Goal: Task Accomplishment & Management: Manage account settings

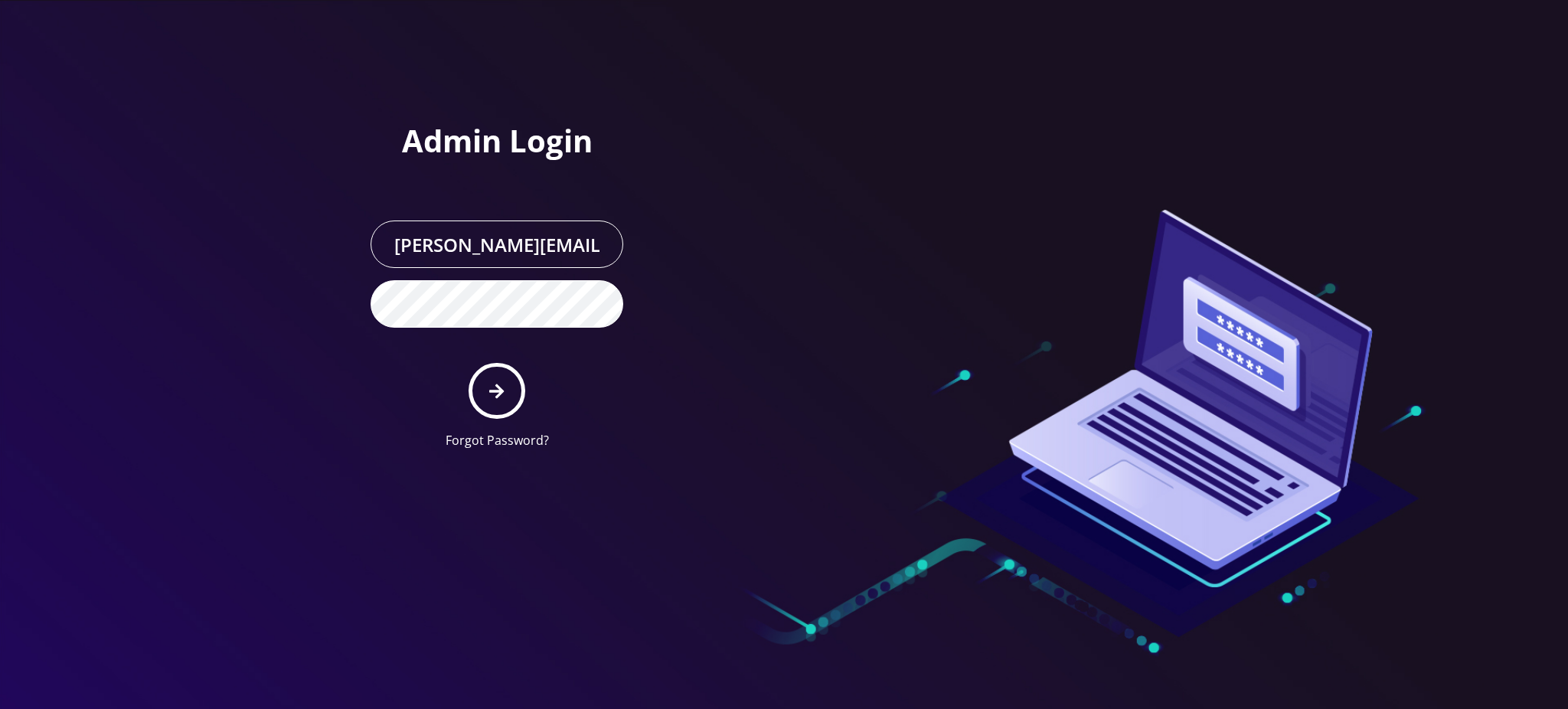
click at [501, 396] on icon "submit" at bounding box center [496, 391] width 14 height 17
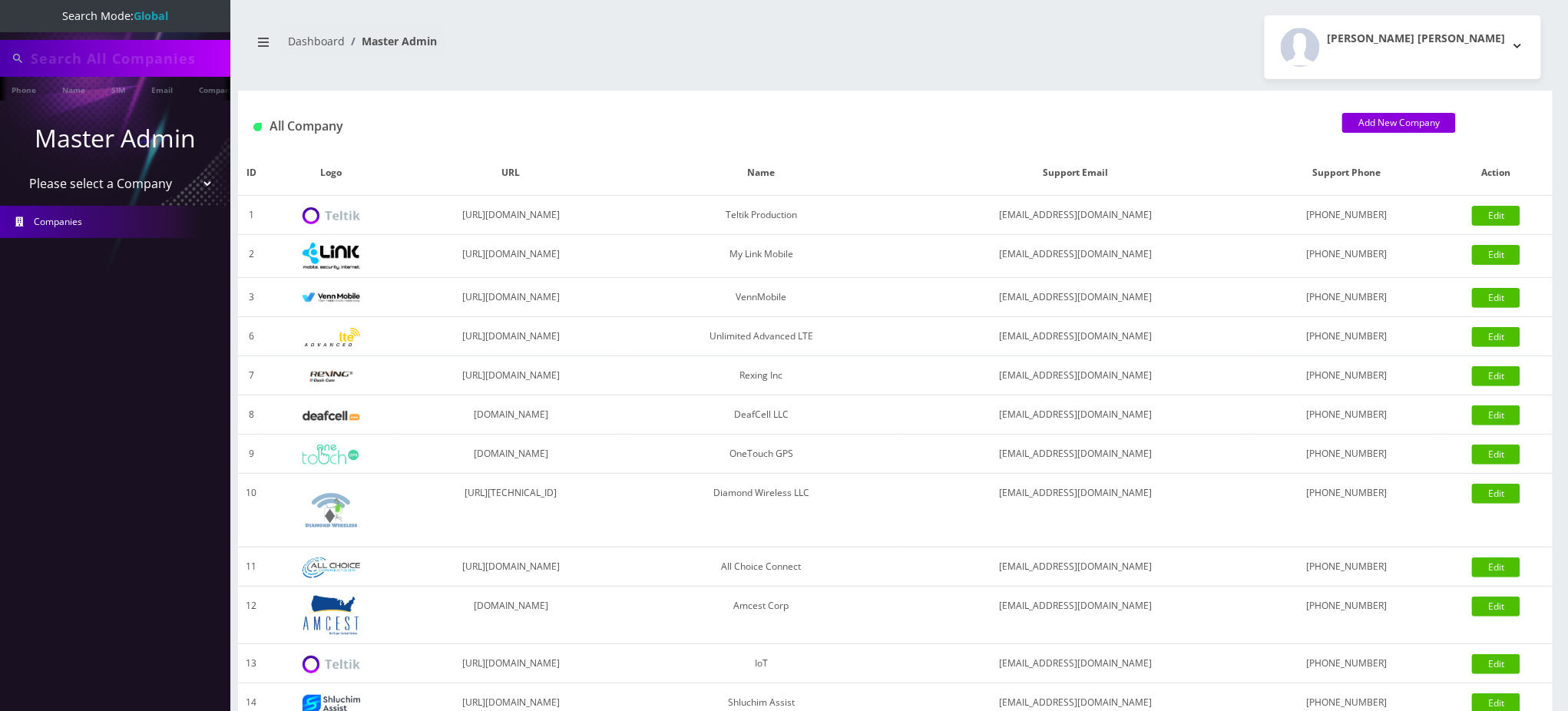
type input "Gedaliah"
drag, startPoint x: 148, startPoint y: 62, endPoint x: 0, endPoint y: -2, distance: 161.2
click at [0, 0] on html "Search Mode: Global Gedaliah Phone Name SIM Email Company Customer Master Admin…" at bounding box center [784, 527] width 1568 height 1055
type input "9294863118"
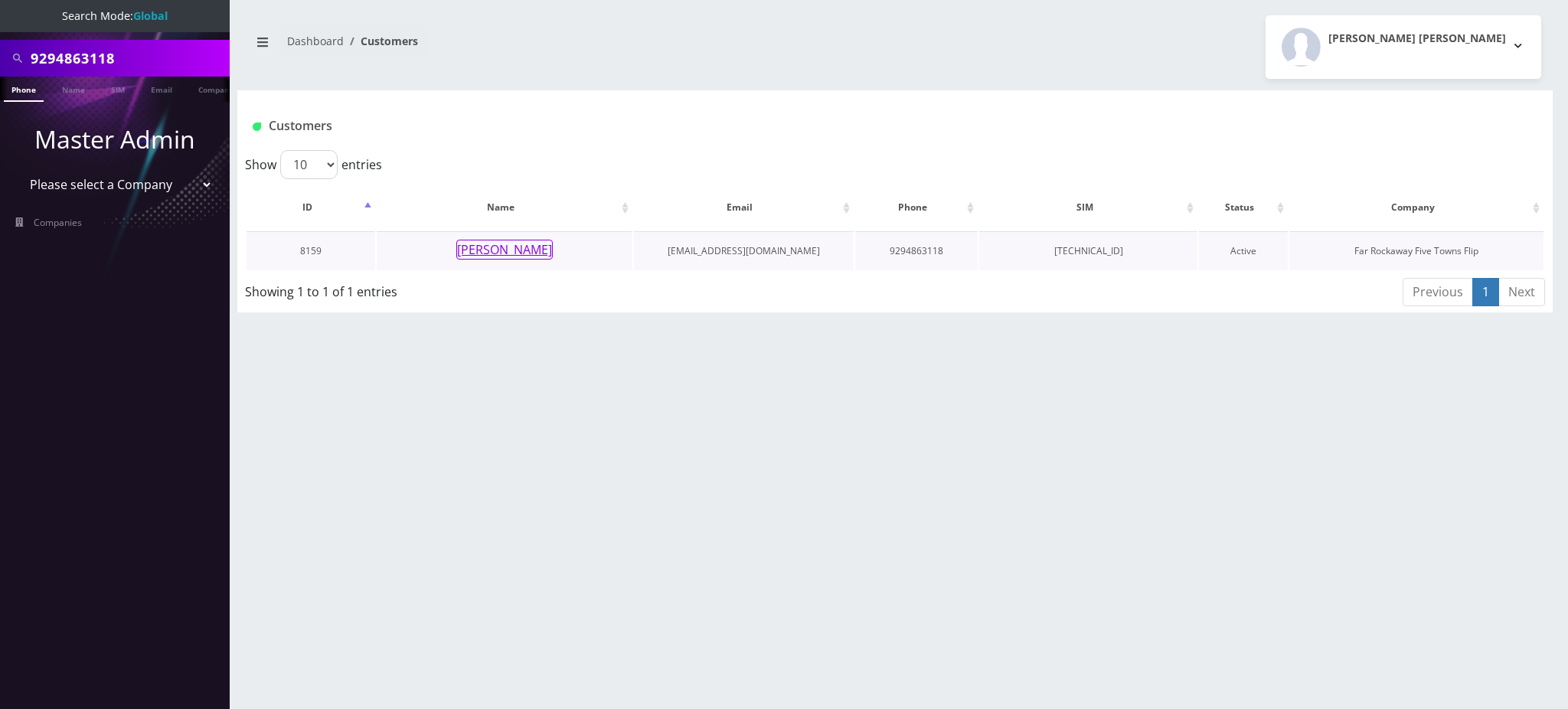
click at [525, 250] on button "[PERSON_NAME]" at bounding box center [504, 249] width 96 height 20
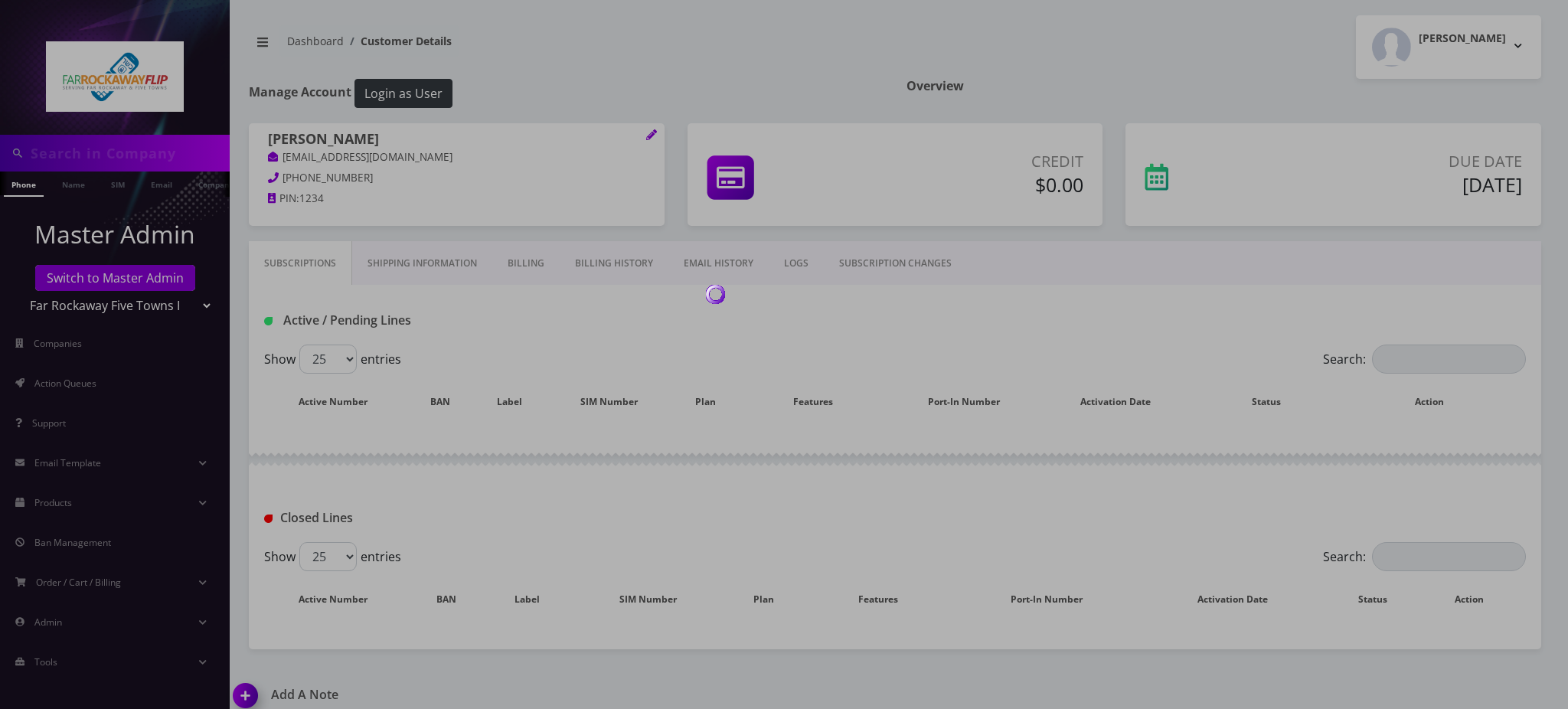
type input "9294863118"
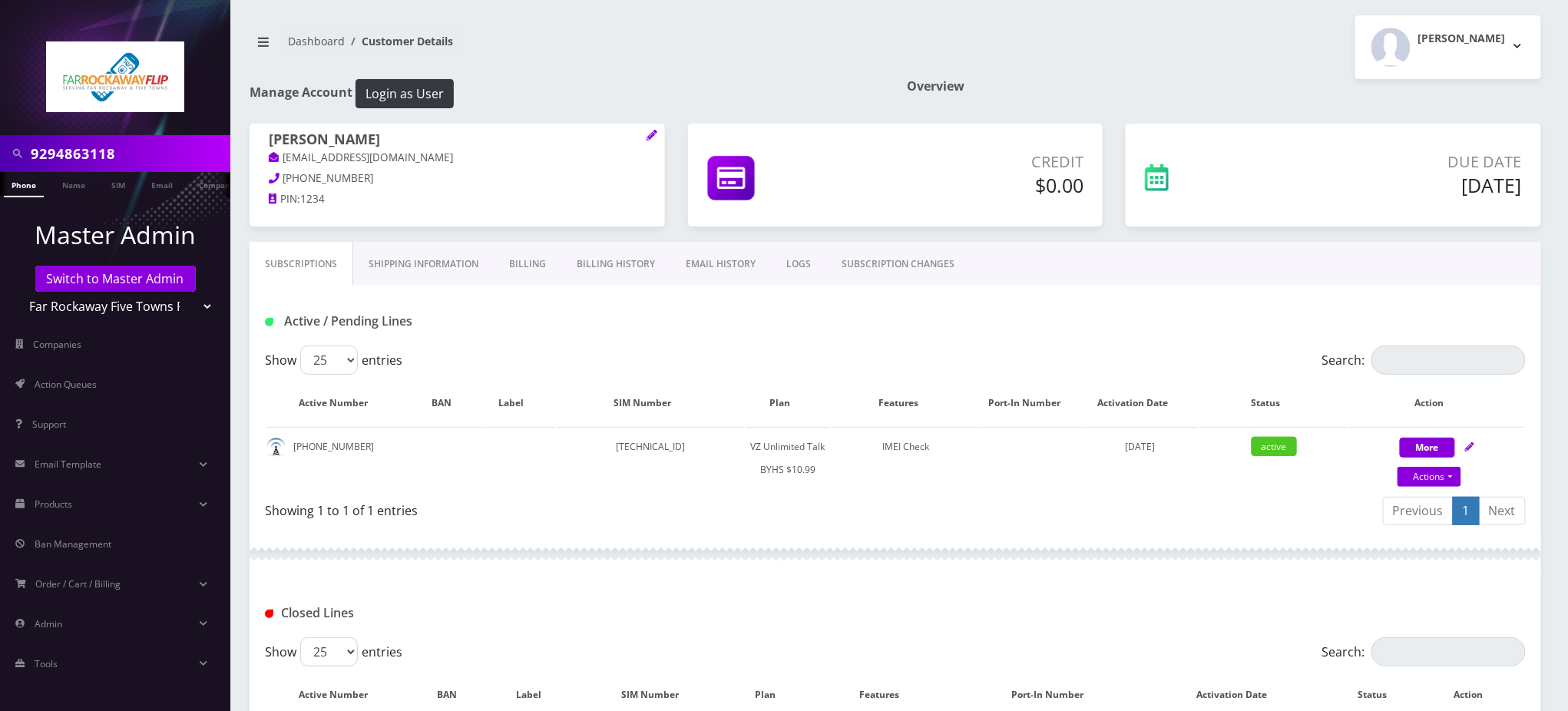
scroll to position [0, 7]
click at [882, 267] on link "SUBSCRIPTION CHANGES" at bounding box center [898, 264] width 143 height 45
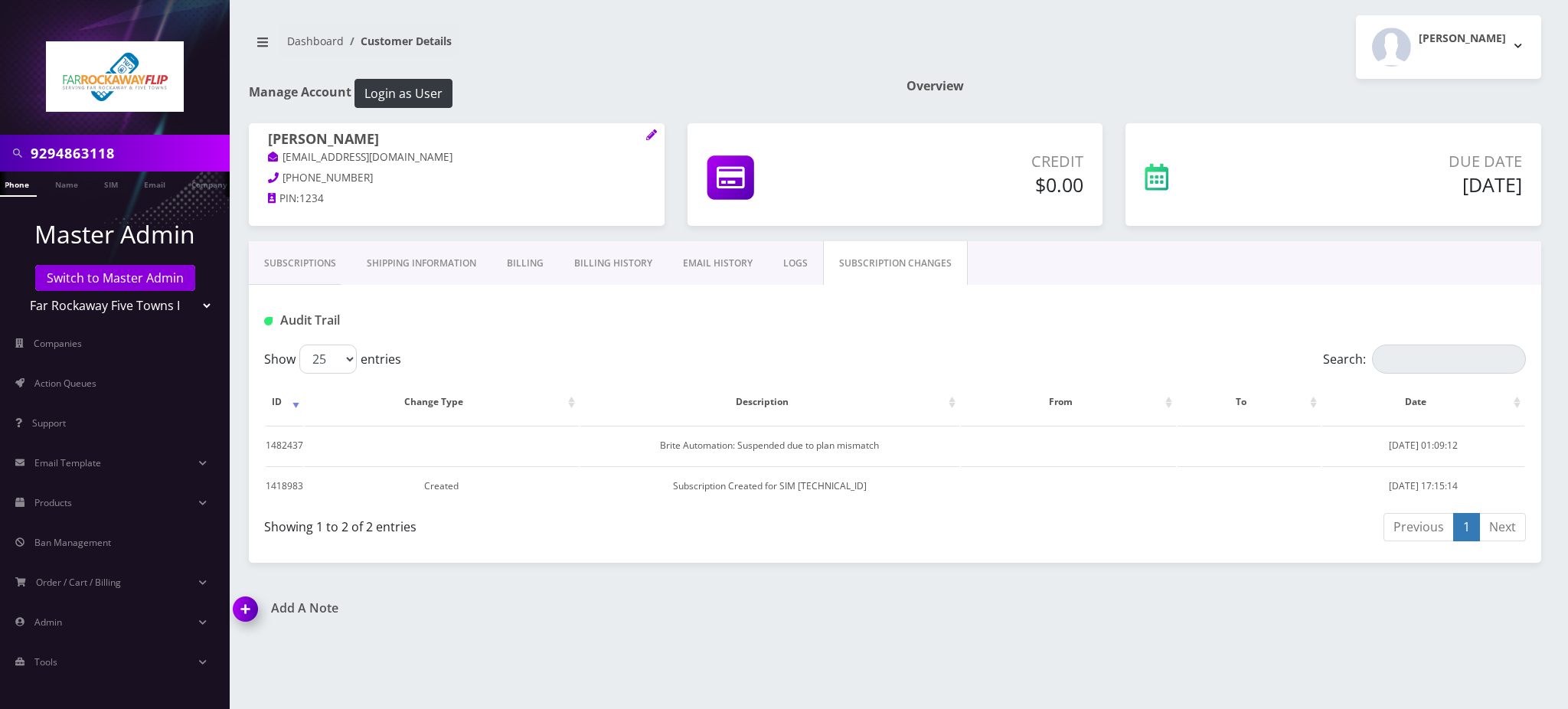
click at [311, 261] on link "Subscriptions" at bounding box center [300, 263] width 103 height 45
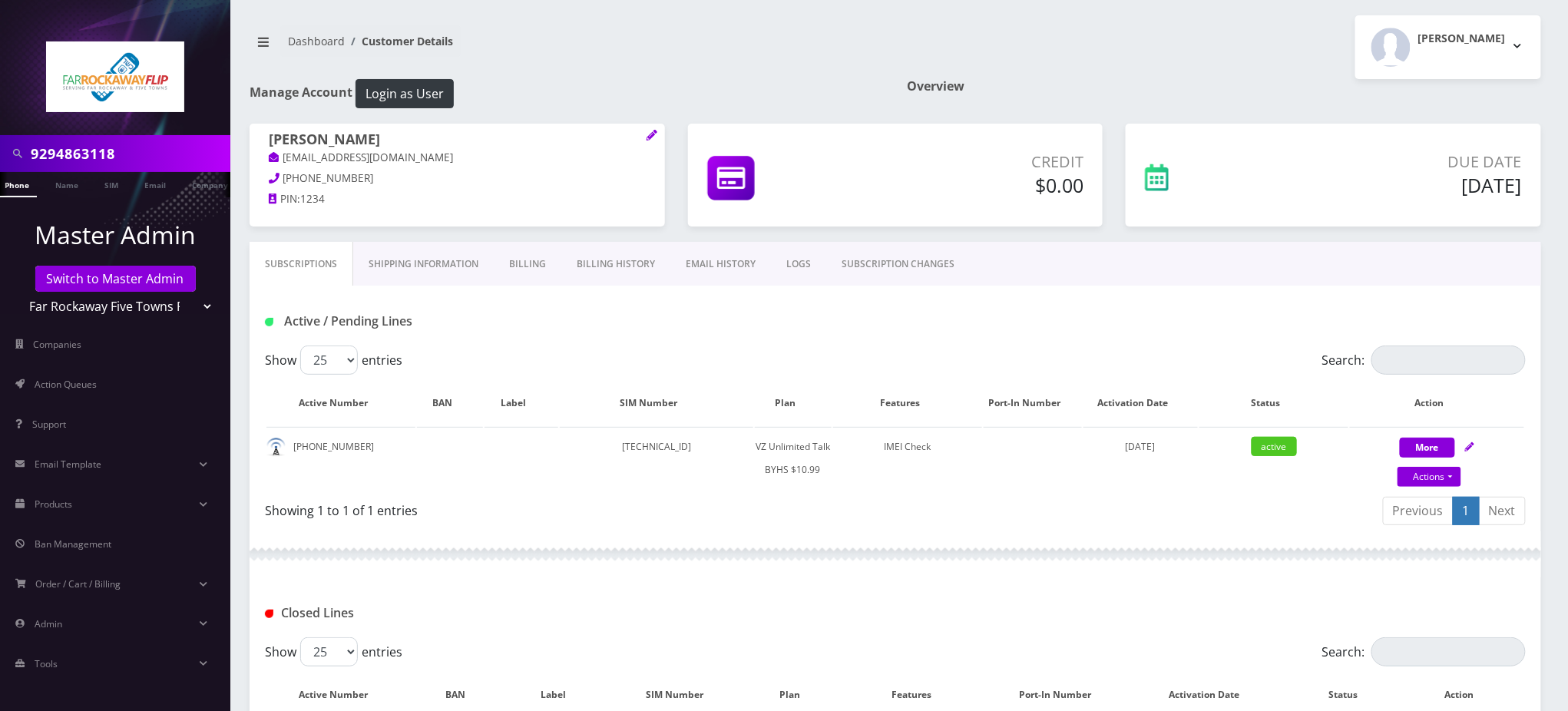
drag, startPoint x: 141, startPoint y: 158, endPoint x: 0, endPoint y: 157, distance: 141.0
click at [0, 157] on div "9294863118" at bounding box center [115, 153] width 230 height 37
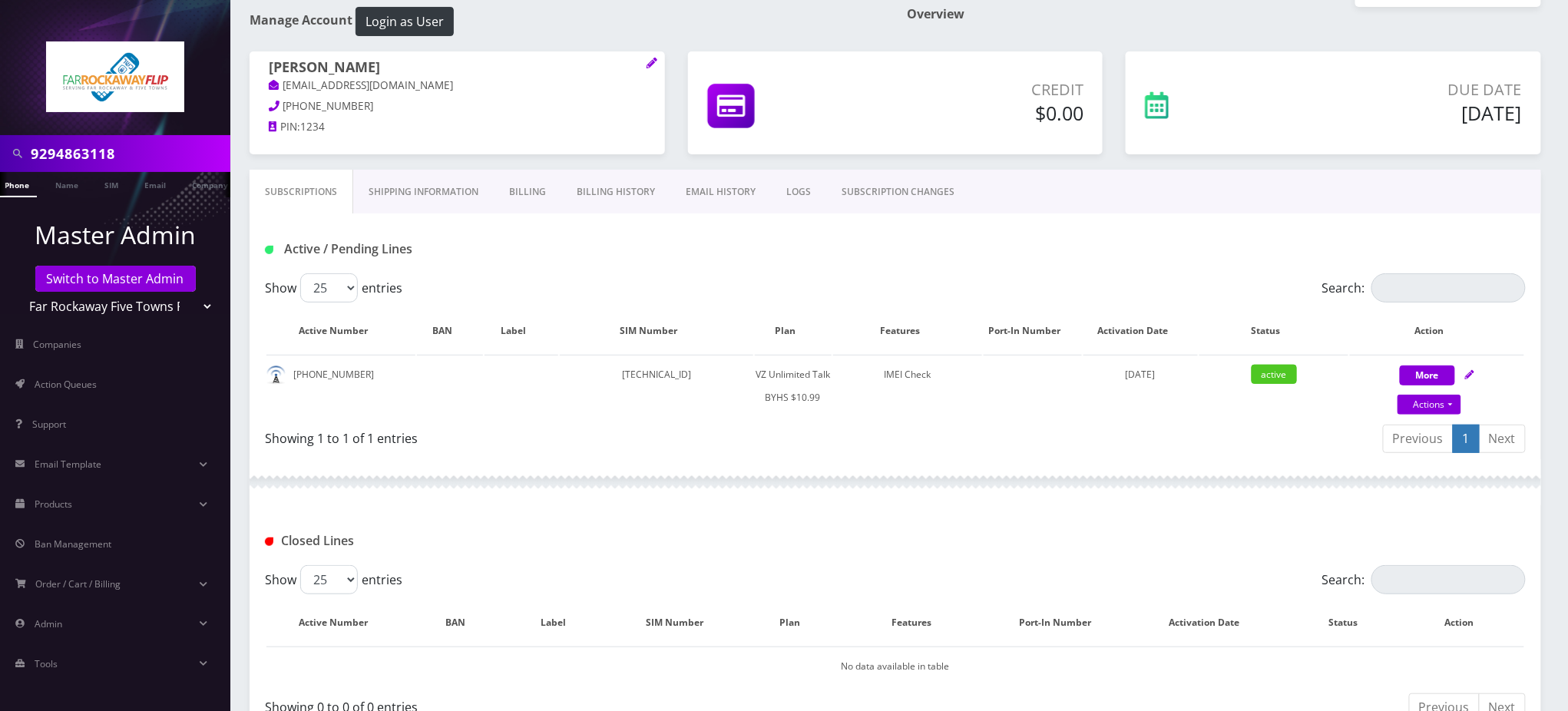
scroll to position [175, 0]
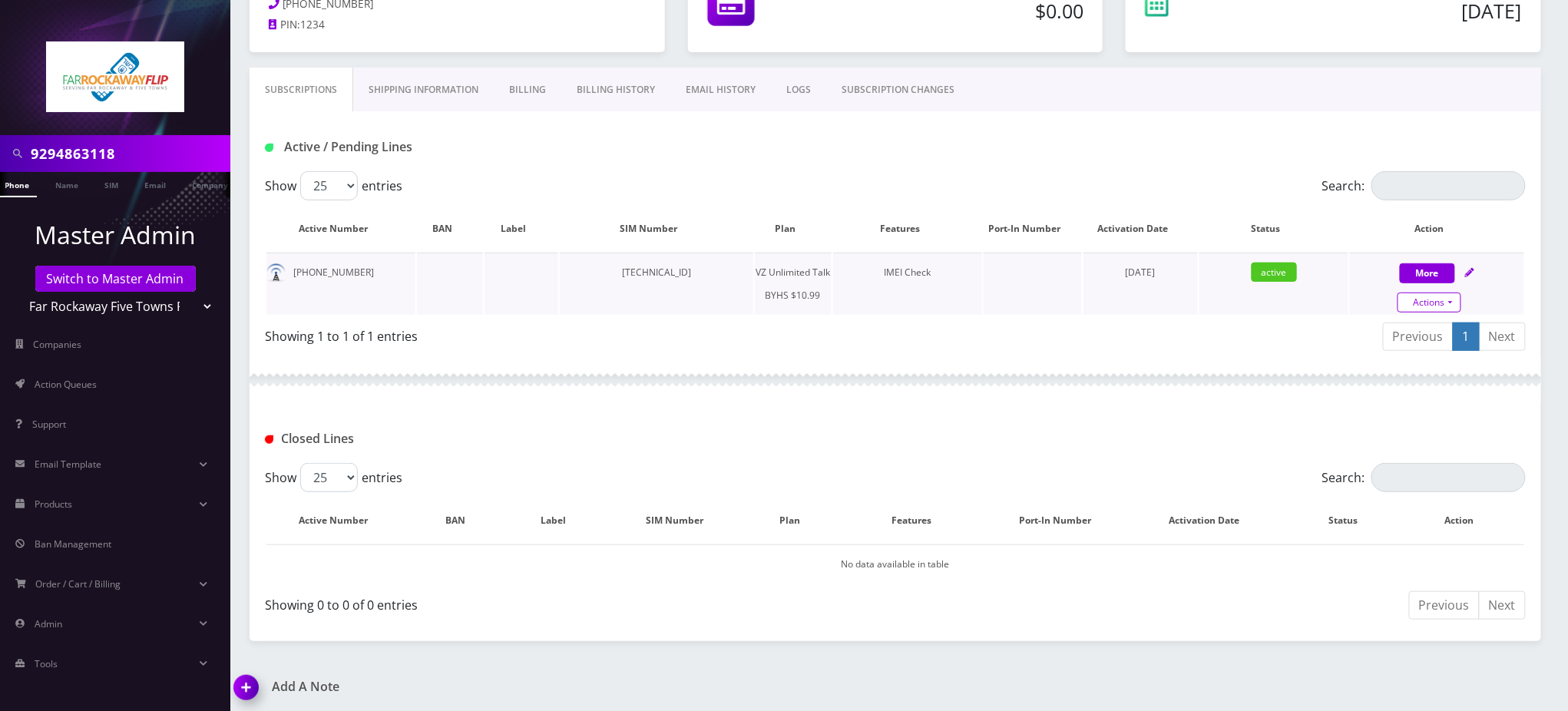
click at [1448, 304] on link "Actions" at bounding box center [1429, 303] width 64 height 20
select select "467"
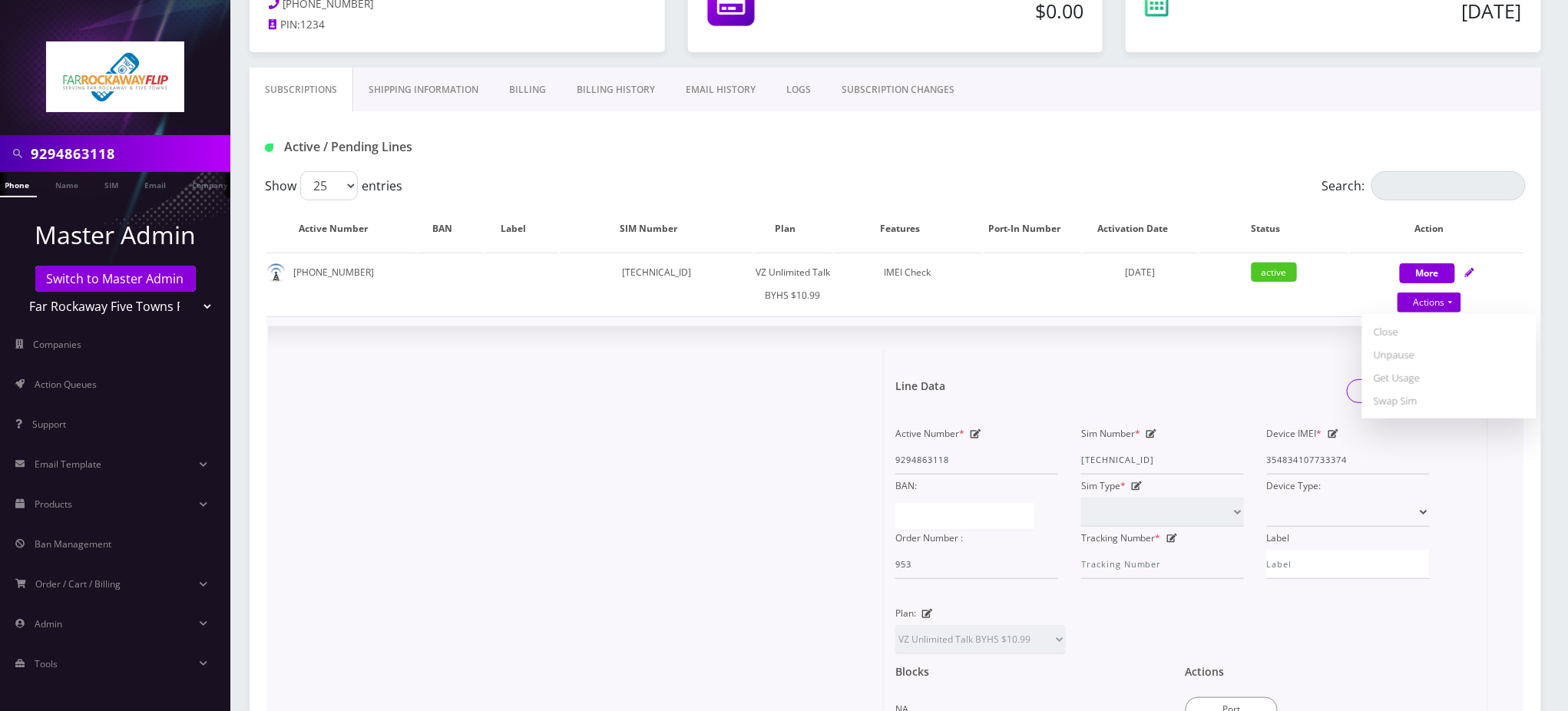
click at [1207, 345] on div "× Line Data Save Changes Active Number * 9294863118 Sim Number * 89148000011835…" at bounding box center [895, 610] width 1255 height 567
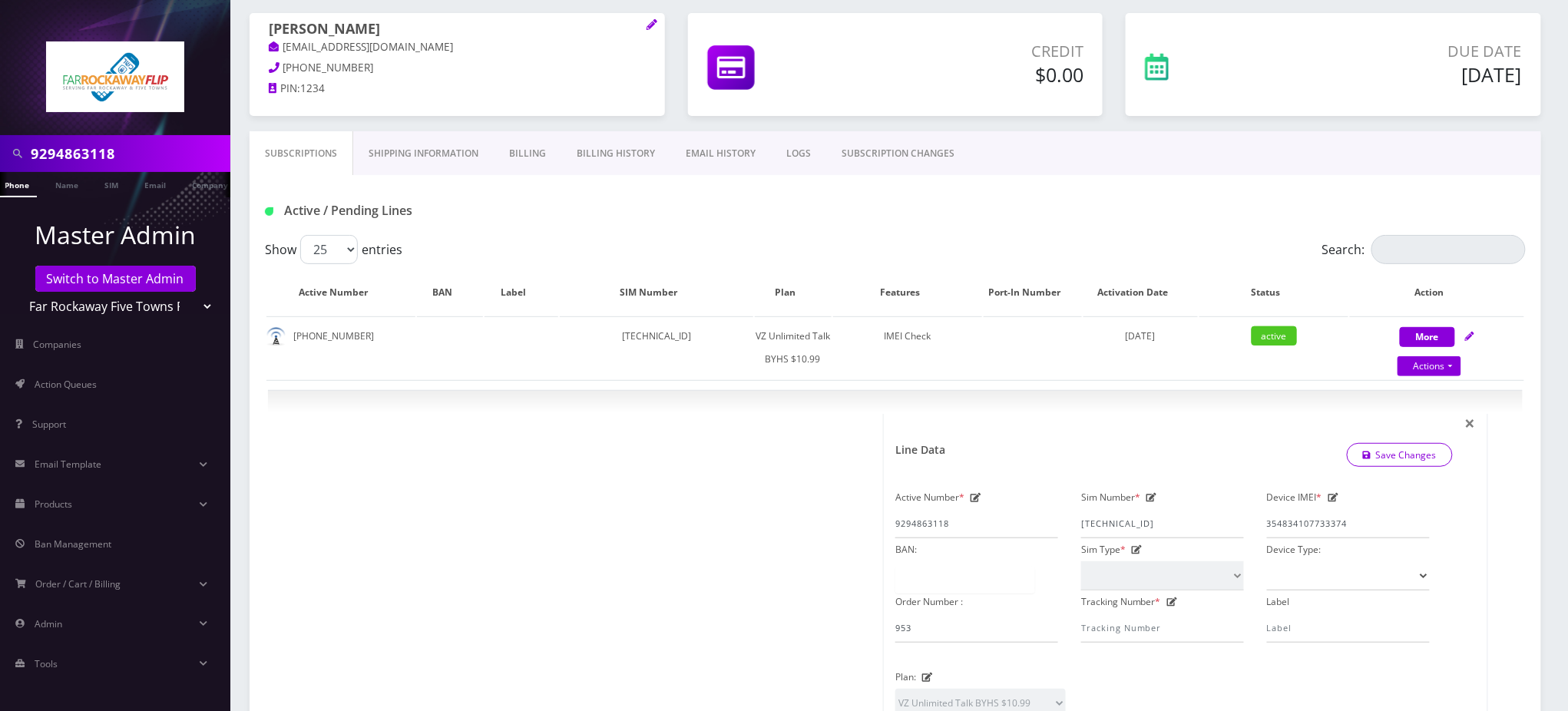
scroll to position [0, 0]
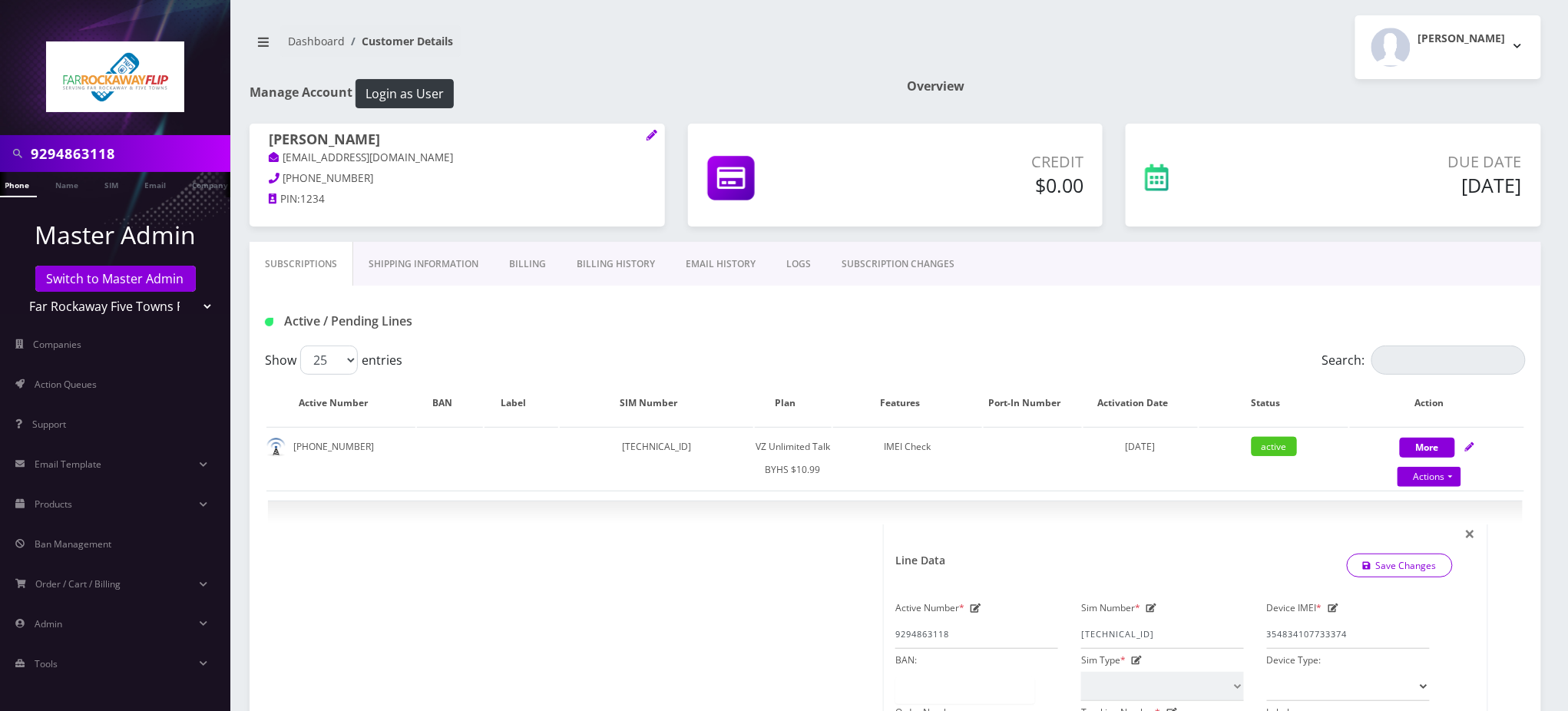
click at [967, 311] on div "Active / Pending Lines" at bounding box center [895, 321] width 1284 height 25
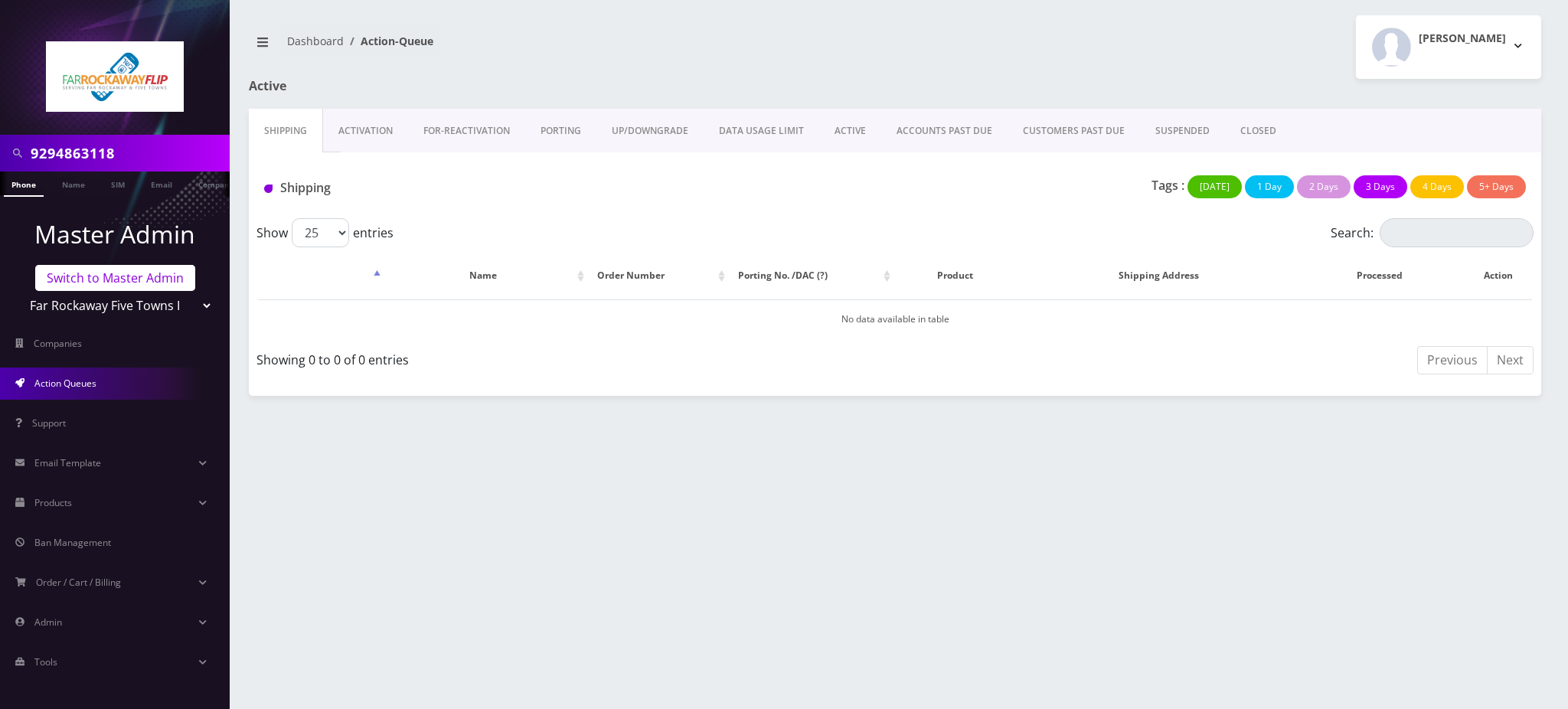
click at [95, 274] on link "Switch to Master Admin" at bounding box center [114, 278] width 160 height 26
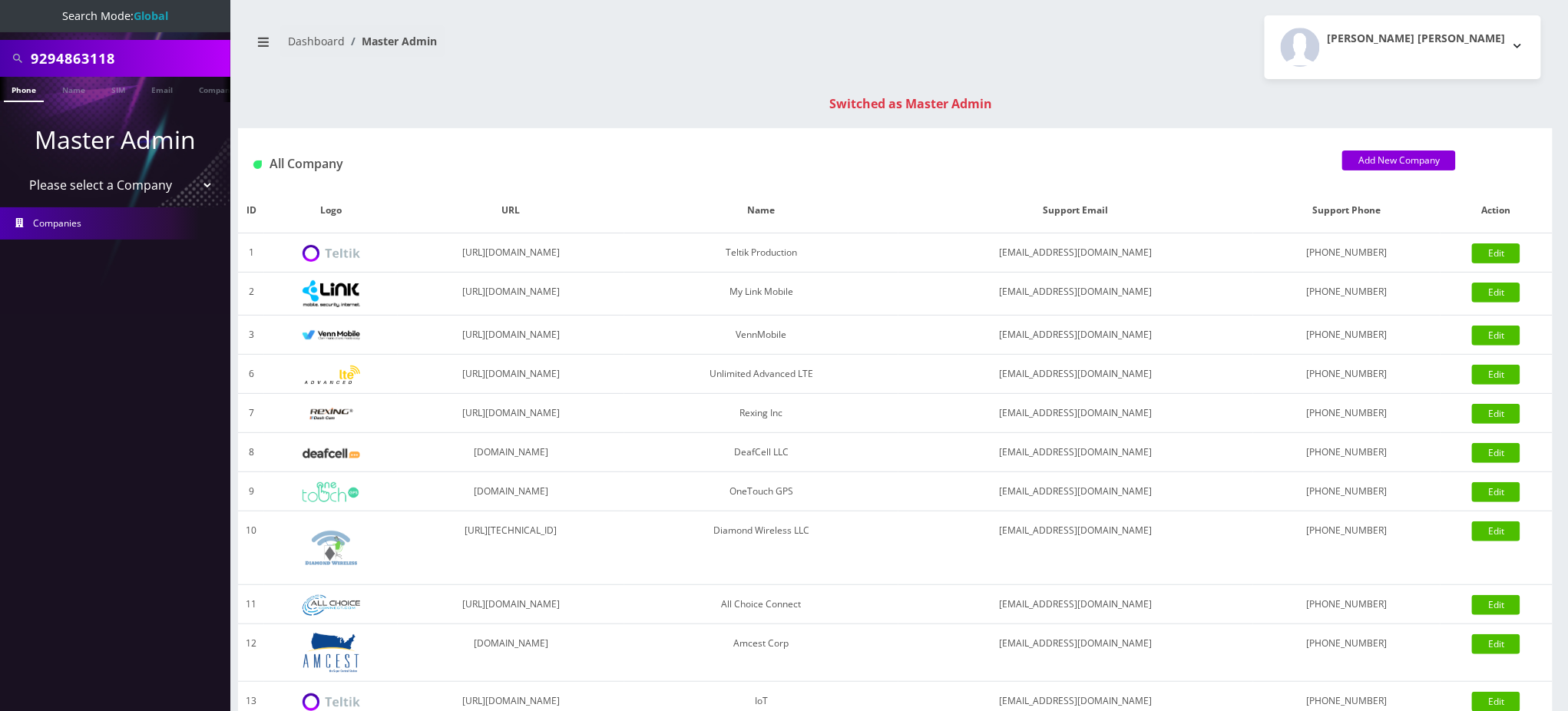
drag, startPoint x: 150, startPoint y: 56, endPoint x: 0, endPoint y: 41, distance: 150.7
click at [0, 42] on div "9294863118" at bounding box center [115, 58] width 230 height 37
type input "9292143539"
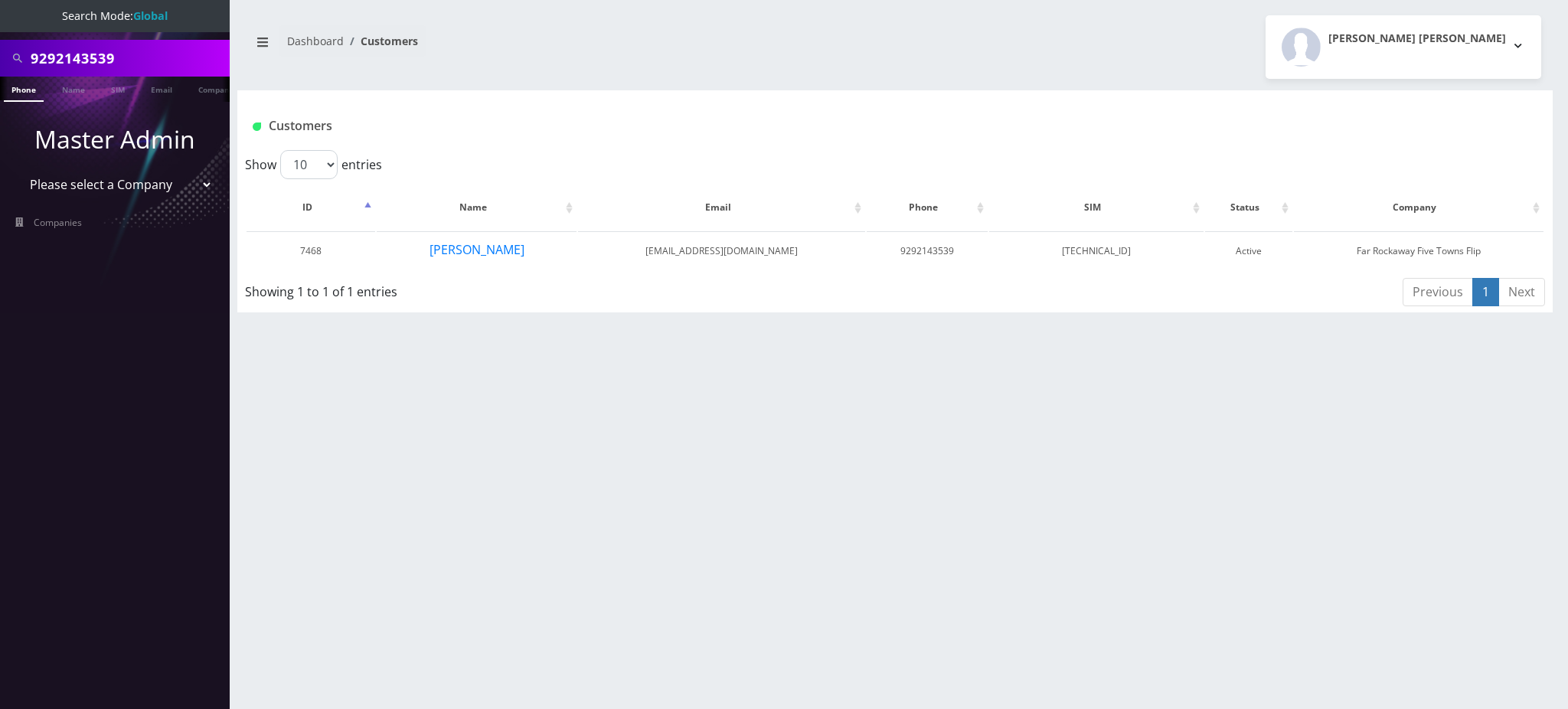
click at [74, 63] on input "9292143539" at bounding box center [128, 58] width 195 height 29
click at [77, 62] on input "9292143539" at bounding box center [128, 58] width 195 height 29
click at [501, 248] on button "[PERSON_NAME]" at bounding box center [477, 249] width 96 height 20
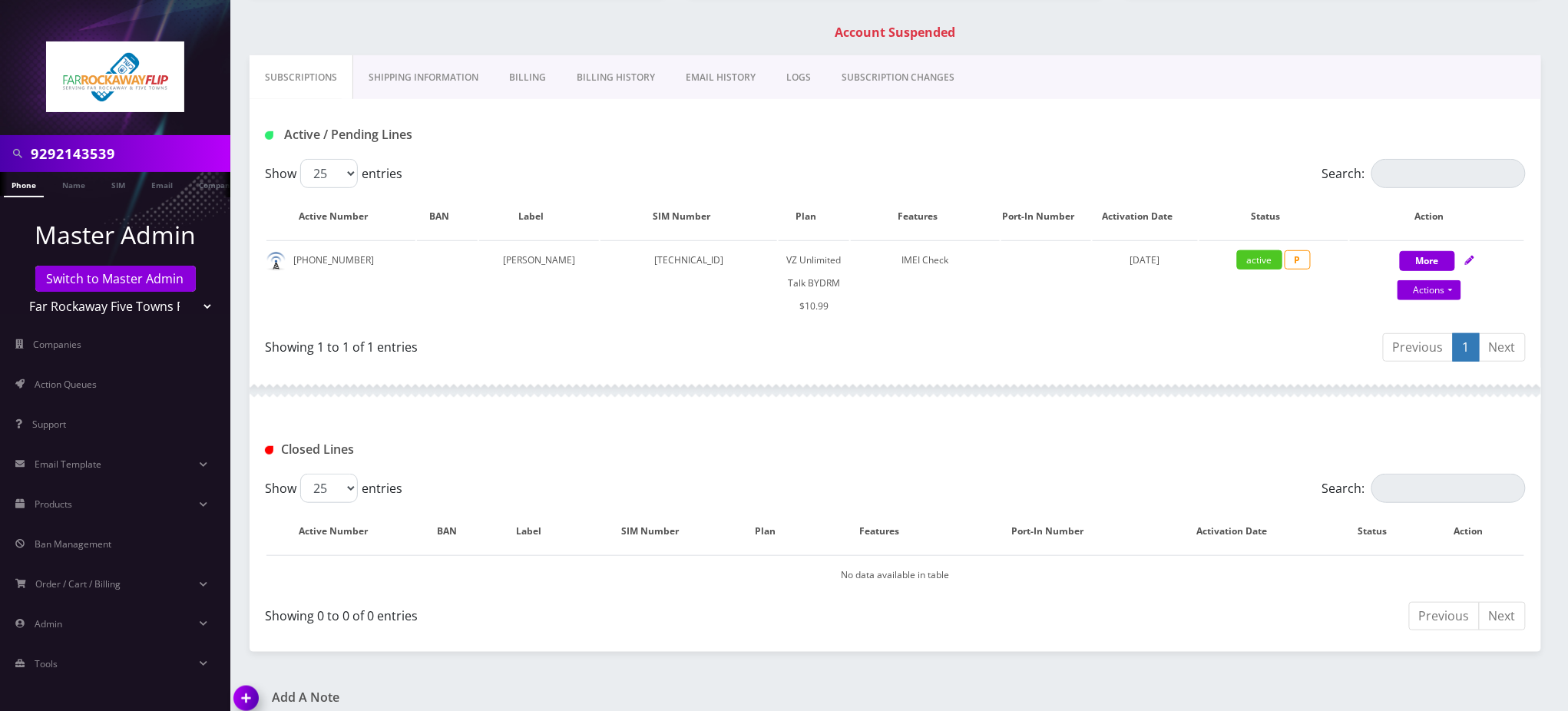
scroll to position [347, 0]
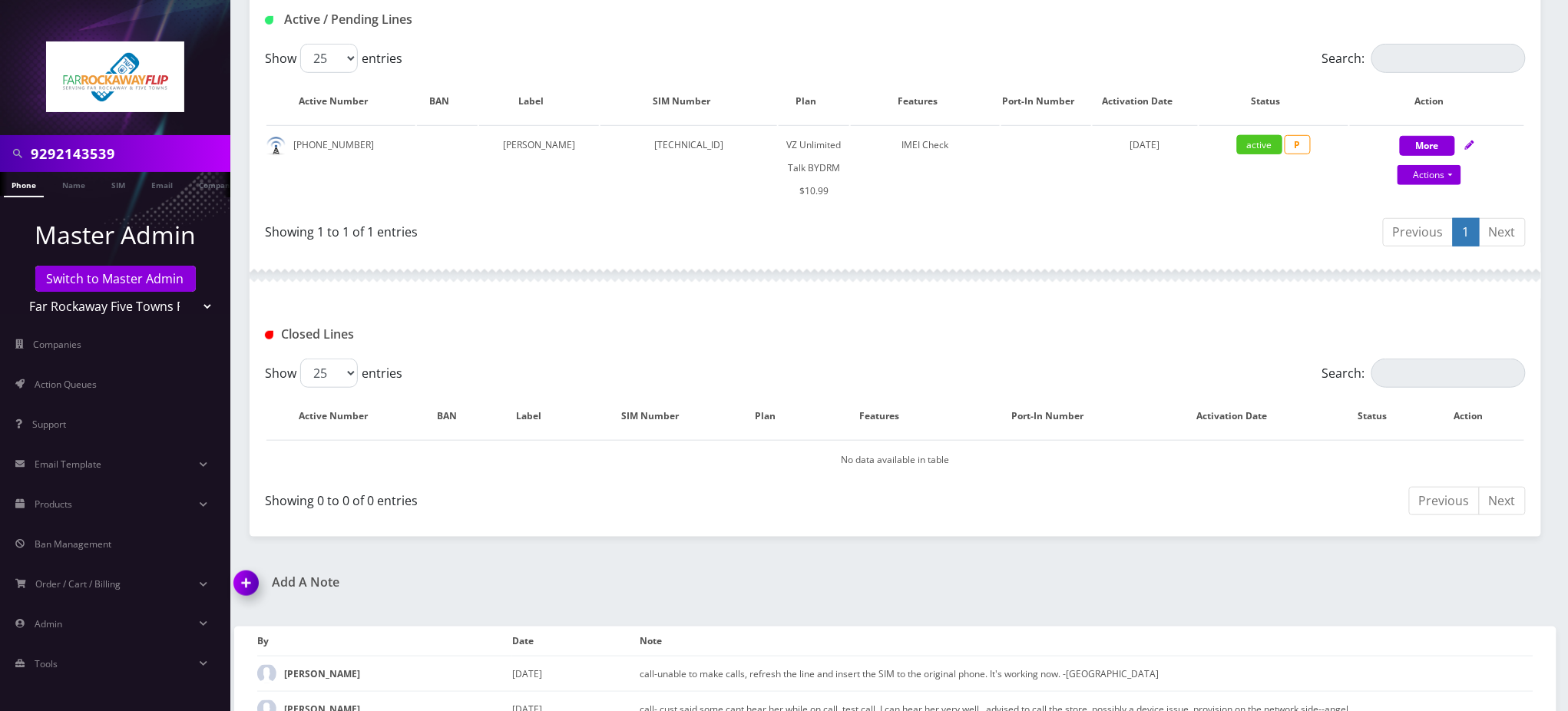
click at [243, 566] on img at bounding box center [249, 588] width 46 height 46
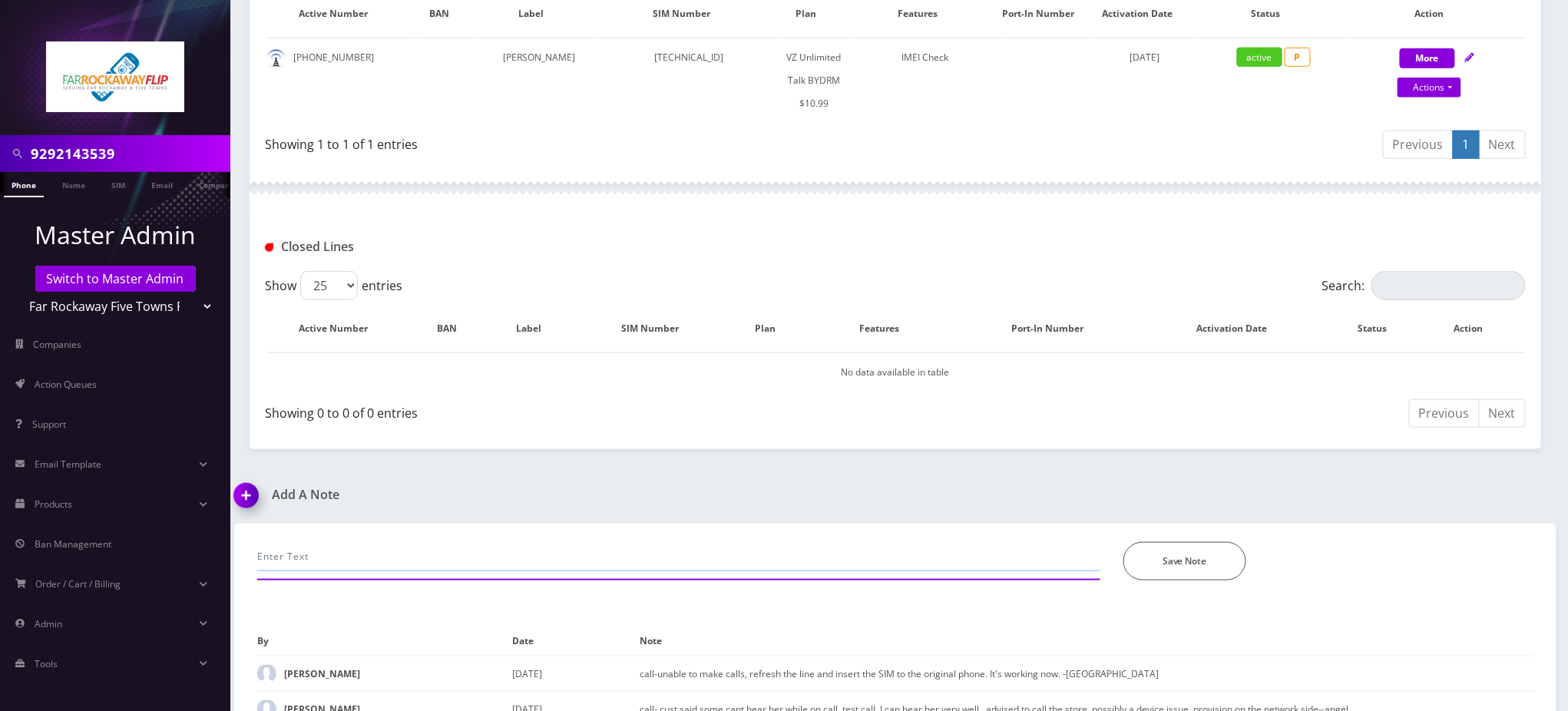
click at [399, 543] on input "text" at bounding box center [679, 557] width 844 height 30
paste input "Purchase Service Plan successfull, TT 4G Monthly Unlimited Voice Plan PIN 47832…"
type input "Purchase Service Plan successfull, TT 4G Monthly Unlimited Voice Plan PIN 47832…"
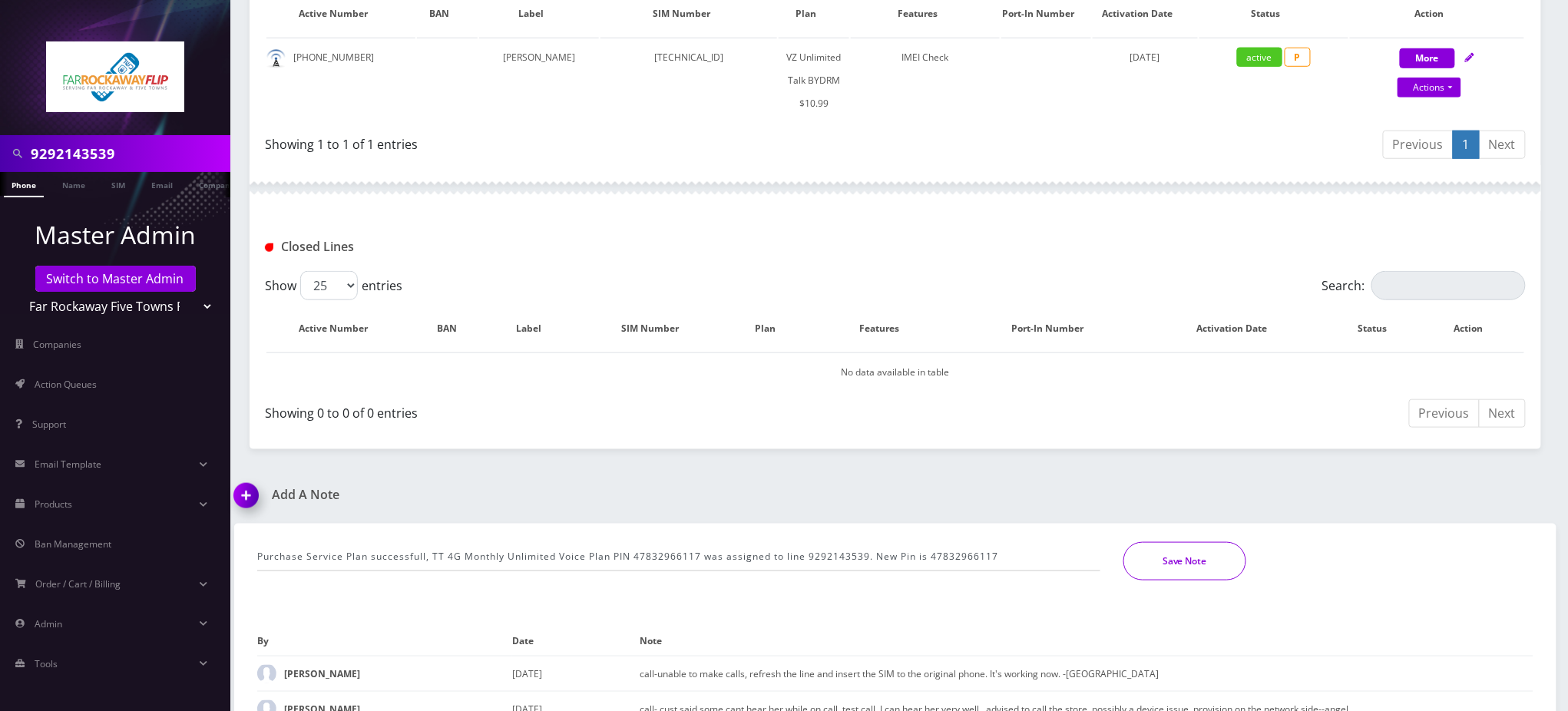
drag, startPoint x: 1158, startPoint y: 535, endPoint x: 1144, endPoint y: 525, distance: 17.2
click at [1161, 543] on button "Save Note" at bounding box center [1185, 561] width 123 height 39
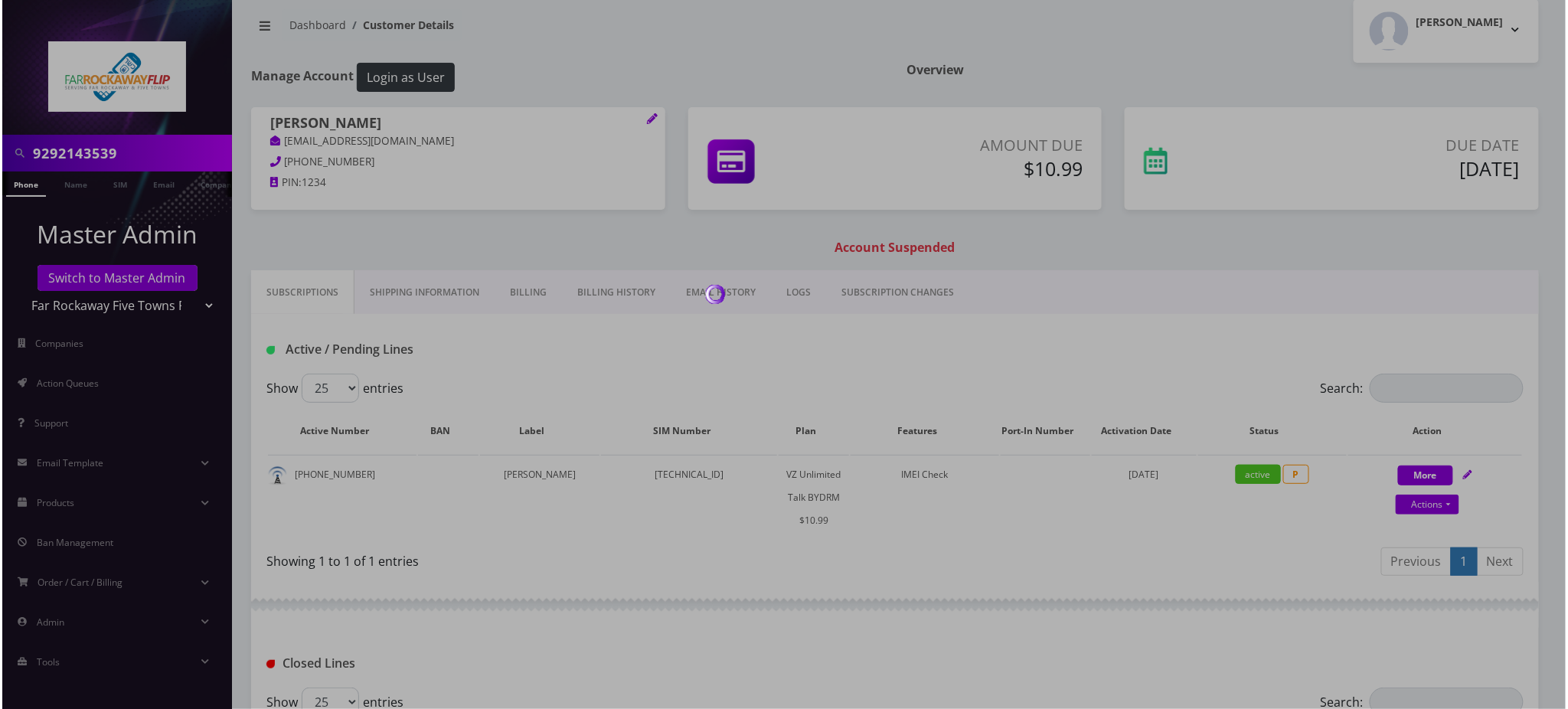
scroll to position [0, 0]
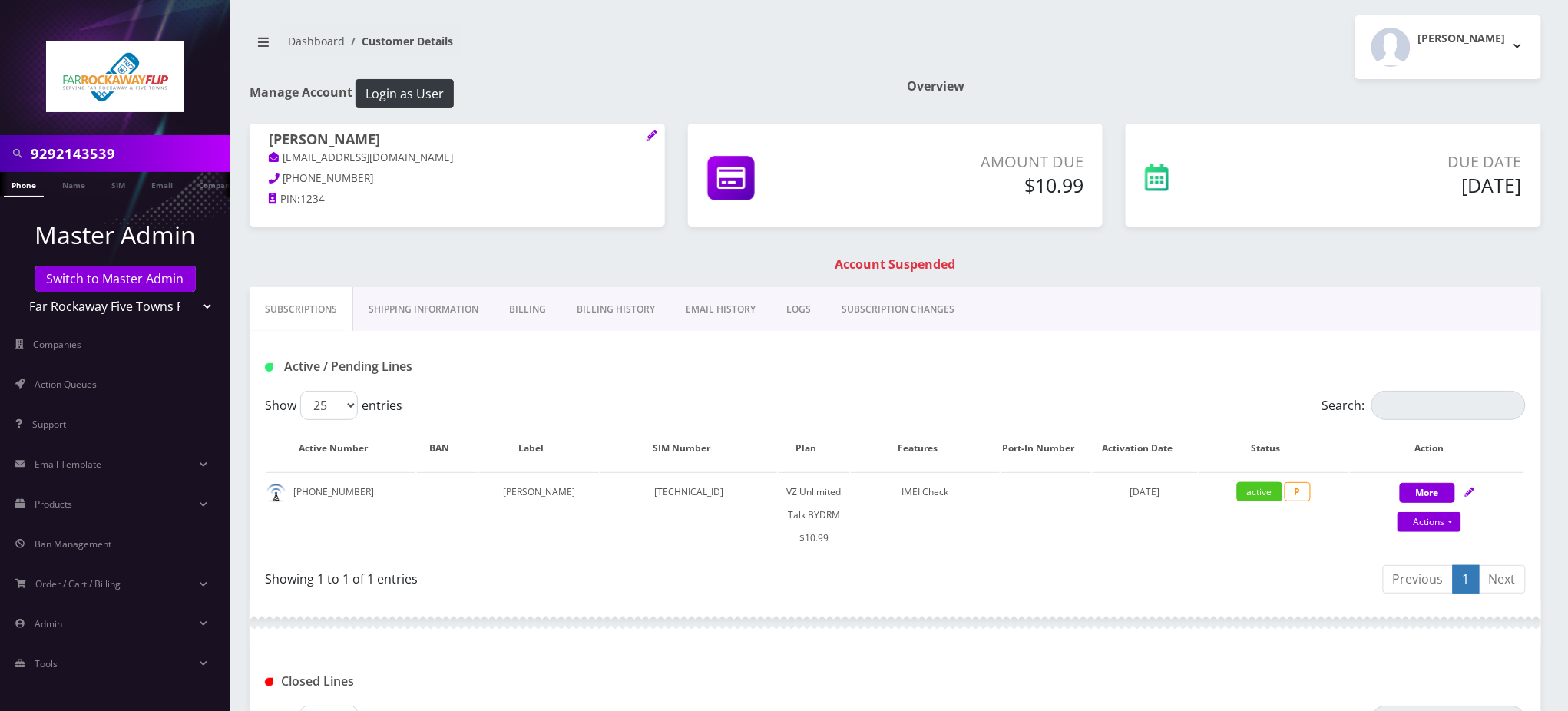
click at [773, 261] on h1 "Account Suspended" at bounding box center [895, 264] width 1284 height 14
click at [296, 305] on link "Subscriptions" at bounding box center [302, 310] width 104 height 45
click at [570, 46] on nav "Dashboard Customer Details" at bounding box center [567, 47] width 634 height 44
click at [786, 63] on nav "Dashboard Customer Details" at bounding box center [567, 47] width 634 height 44
click at [531, 309] on link "Billing" at bounding box center [527, 310] width 67 height 45
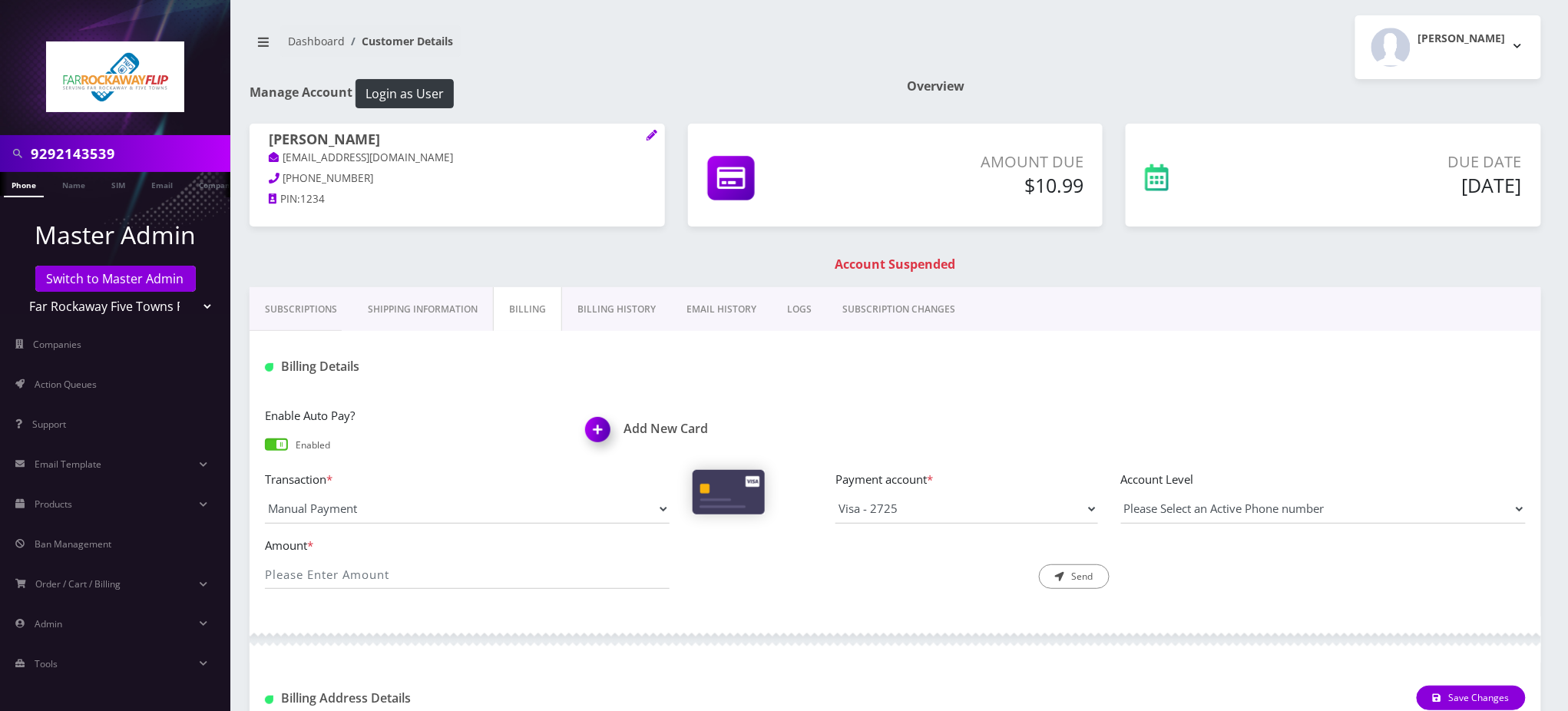
click at [870, 361] on div at bounding box center [1110, 366] width 856 height 25
click at [386, 574] on input "Amount *" at bounding box center [467, 574] width 405 height 30
type input "10.99"
click at [930, 511] on select "Visa - 2725" at bounding box center [966, 509] width 262 height 30
click at [737, 373] on div at bounding box center [1110, 366] width 856 height 25
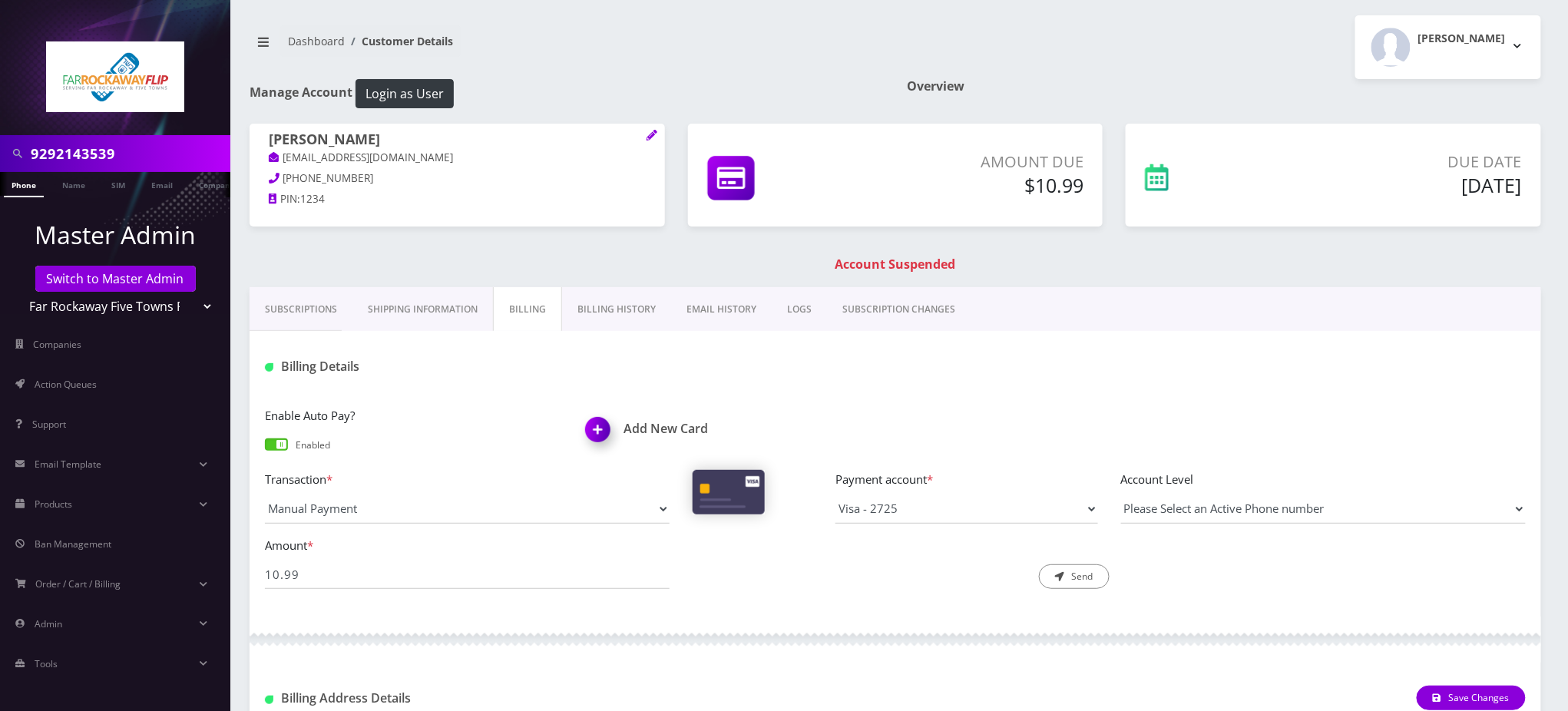
click at [661, 429] on h1 "Add New Card" at bounding box center [734, 429] width 298 height 14
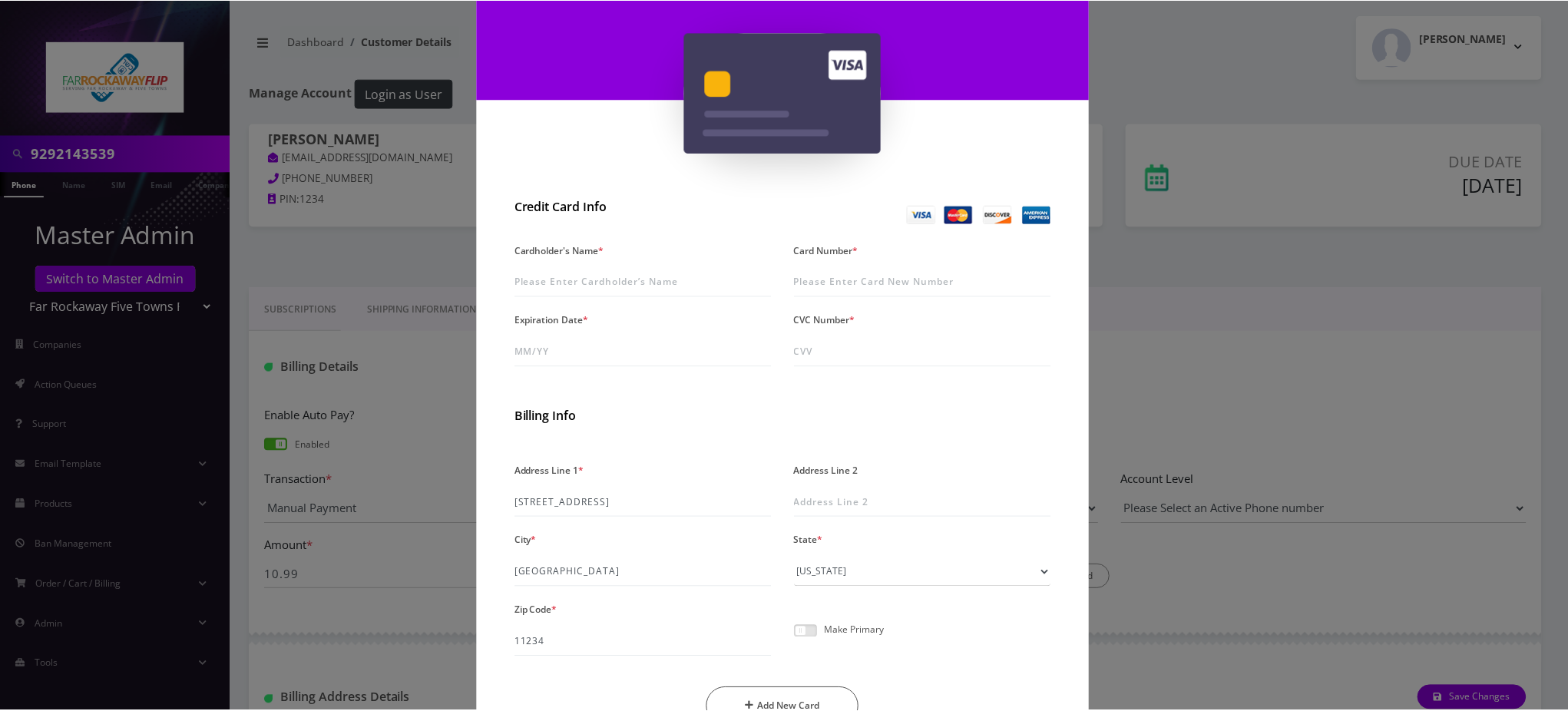
scroll to position [205, 0]
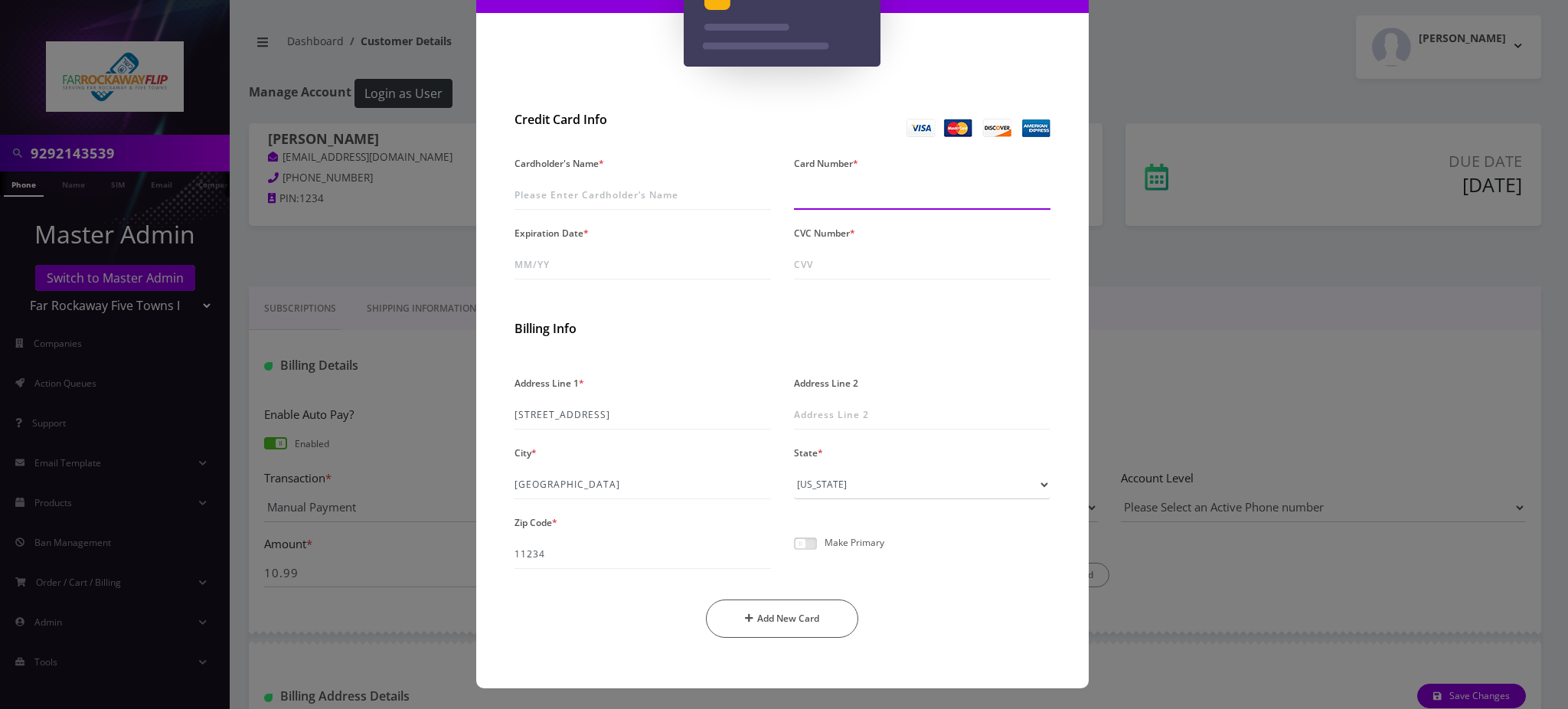
click at [856, 187] on input "Card Number *" at bounding box center [921, 195] width 256 height 29
type input "5186 9830 0078 1049"
click at [634, 256] on input "Expiration Date *" at bounding box center [642, 264] width 256 height 29
type input "04/28"
type input "272"
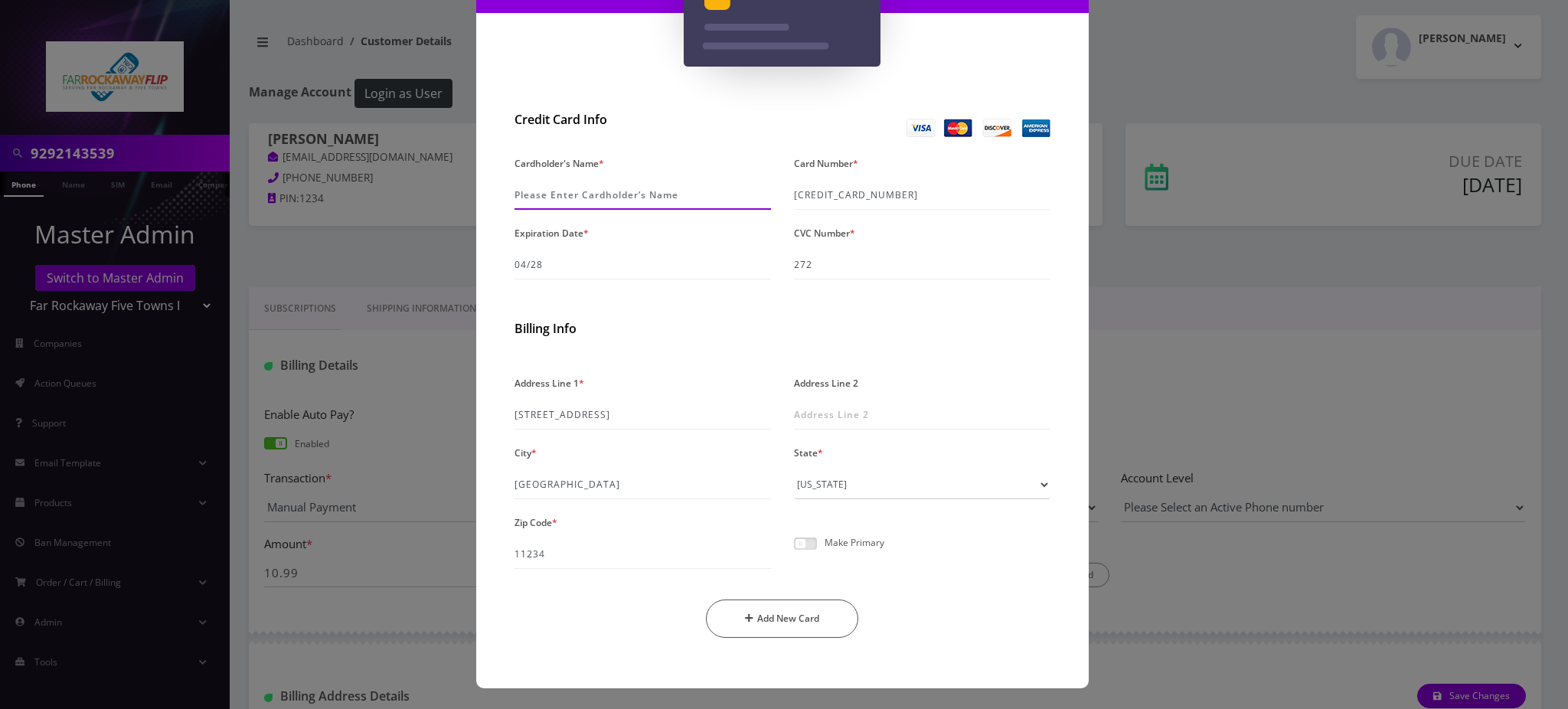
click at [597, 196] on input "Cardholder's Name *" at bounding box center [642, 195] width 256 height 29
type input "Yehoshoa Friedman"
click at [803, 546] on span at bounding box center [805, 544] width 23 height 13
click at [793, 552] on input "checkbox" at bounding box center [793, 552] width 0 height 0
click at [784, 622] on button "Add New Card" at bounding box center [782, 619] width 153 height 38
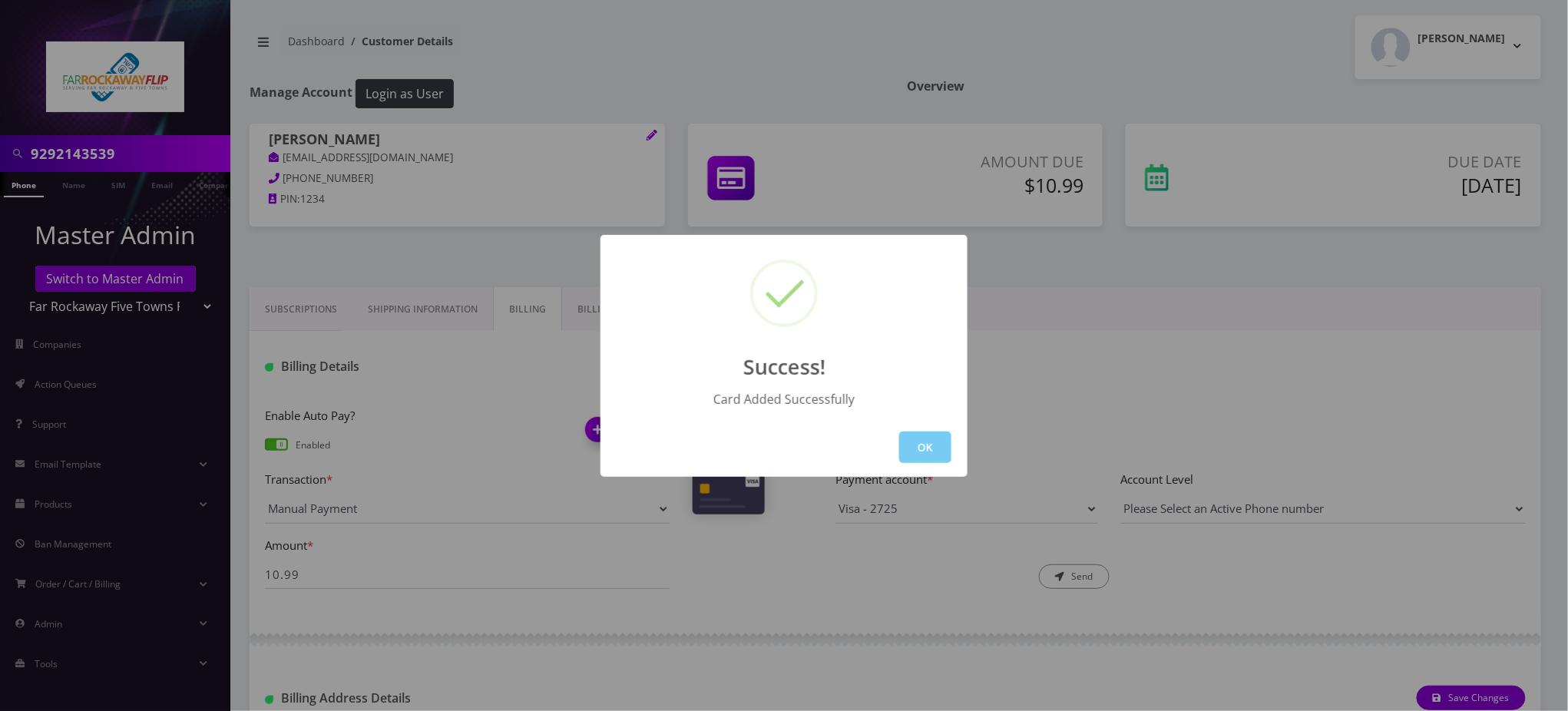
click at [928, 445] on button "OK" at bounding box center [925, 447] width 52 height 31
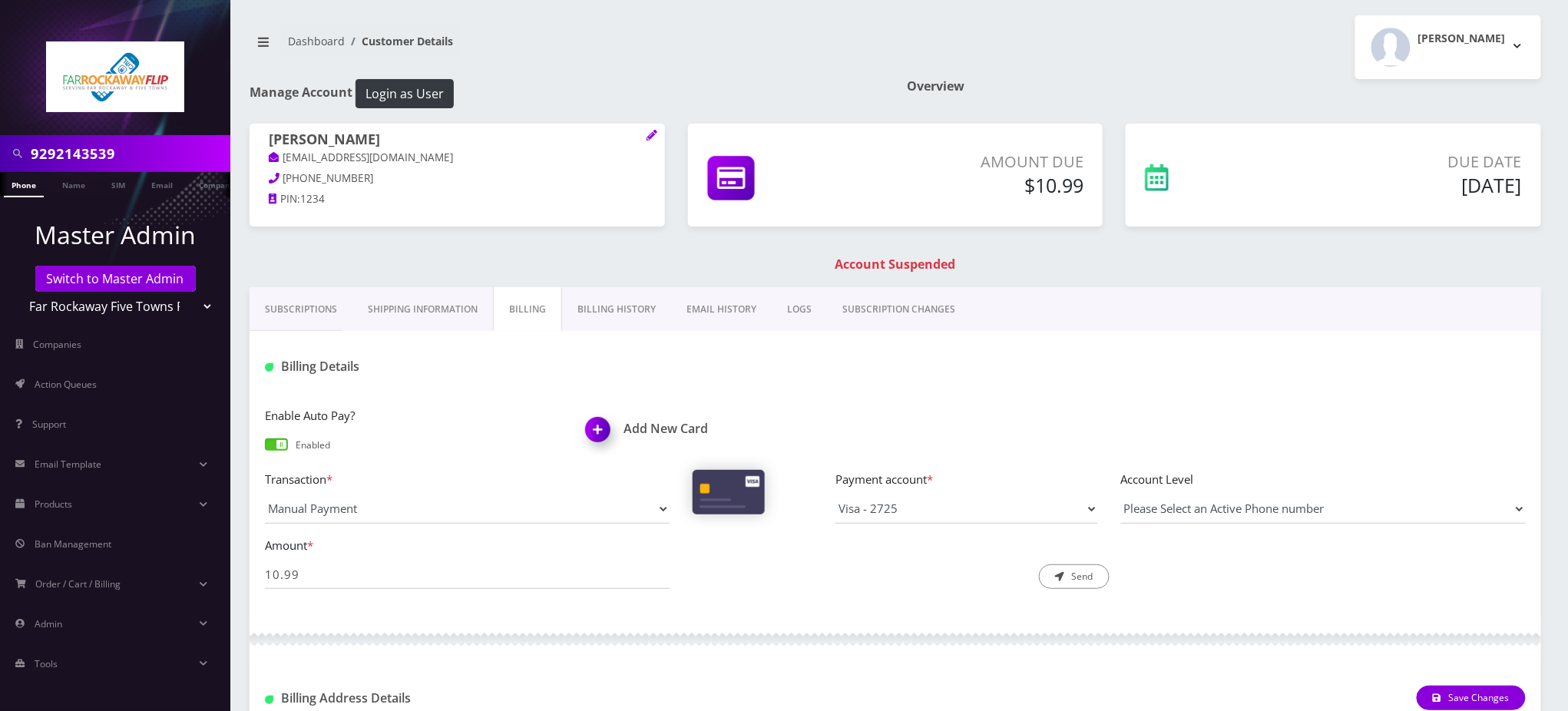
click at [24, 189] on link "Phone" at bounding box center [23, 184] width 40 height 25
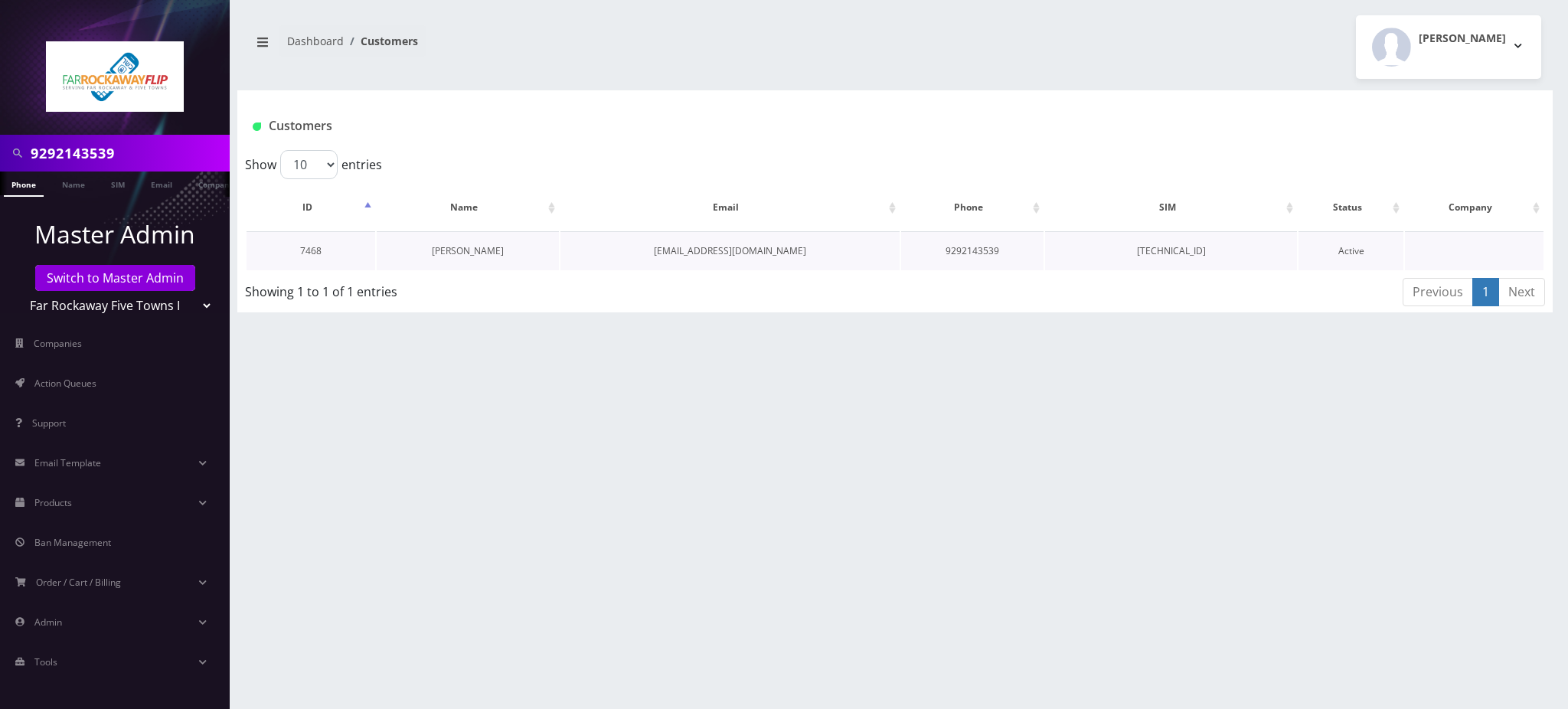
click at [484, 254] on link "[PERSON_NAME]" at bounding box center [468, 251] width 72 height 13
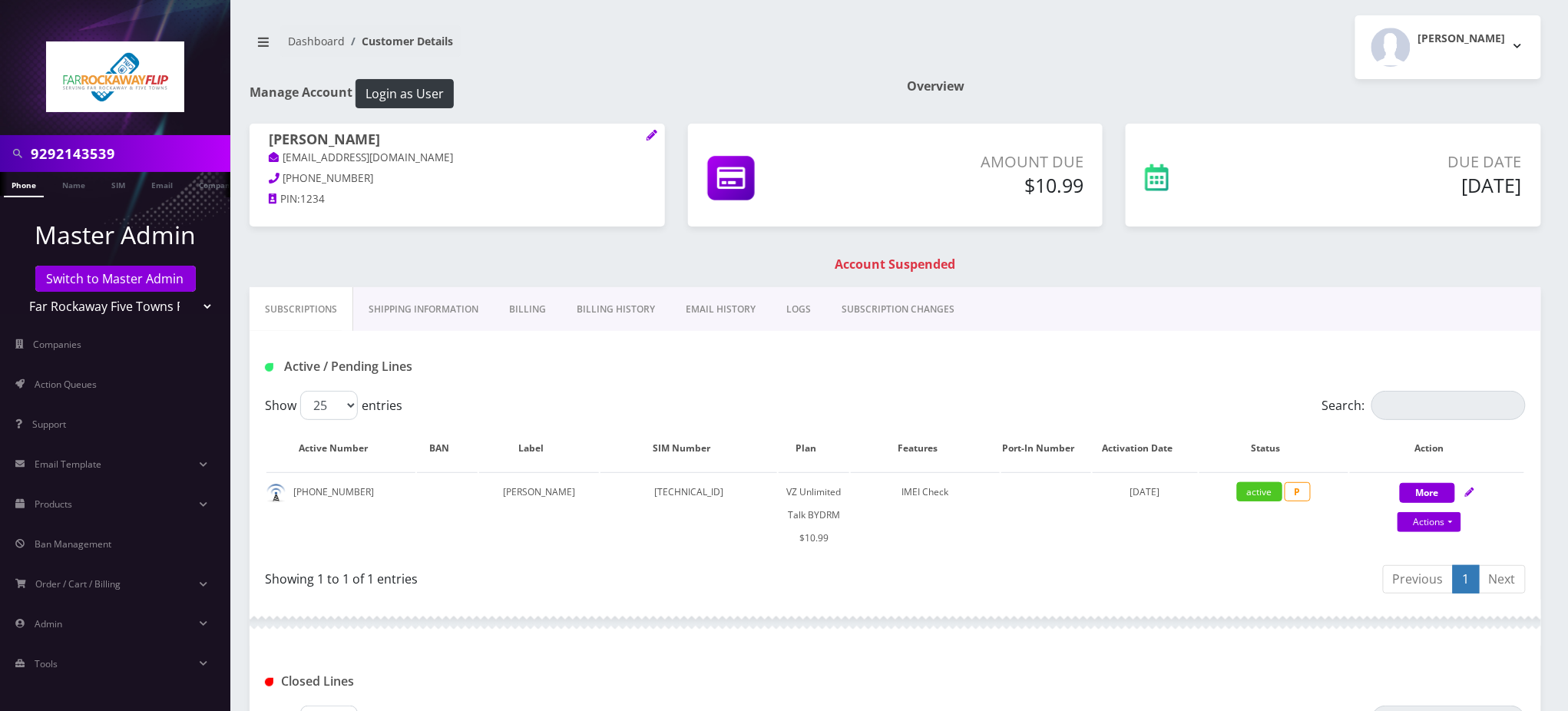
click at [528, 313] on link "Billing" at bounding box center [527, 310] width 67 height 45
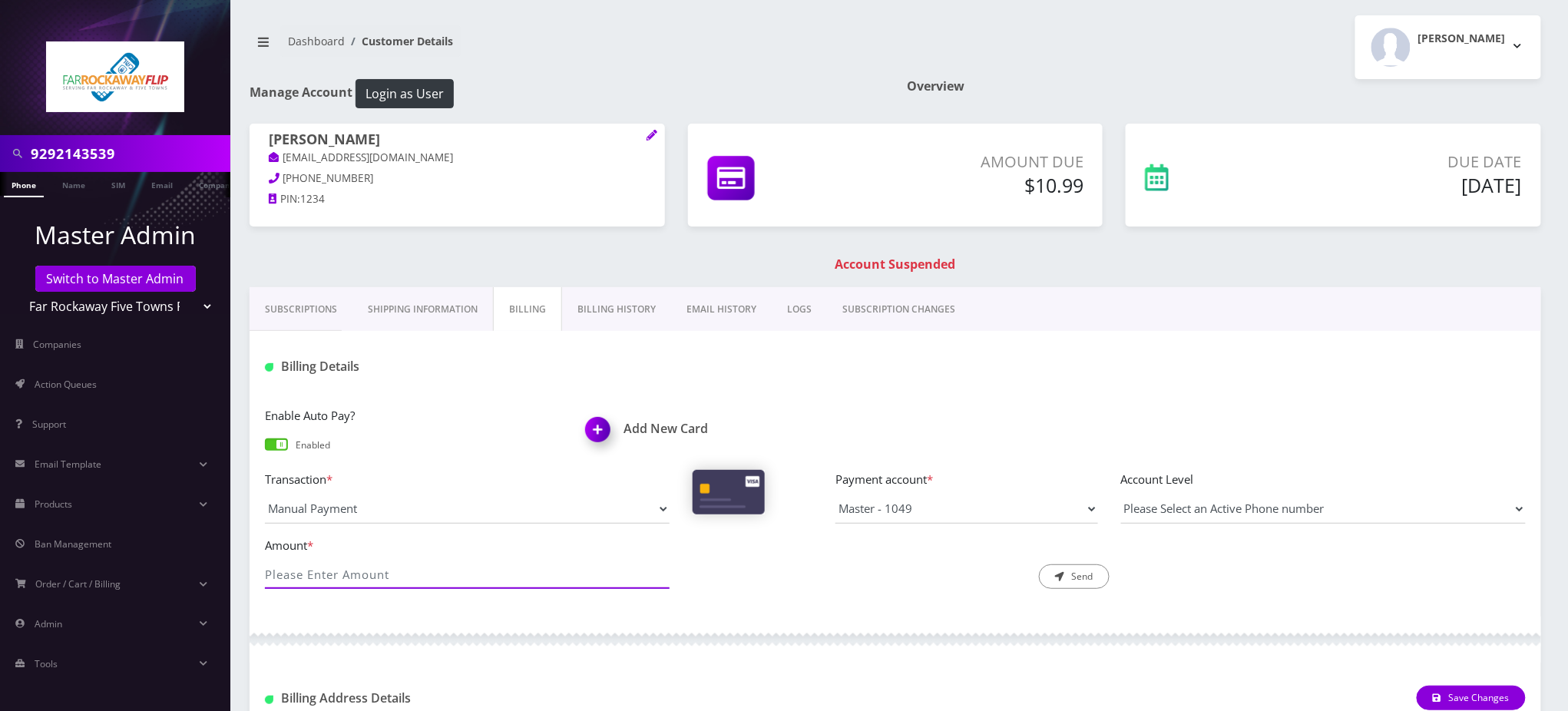
click at [398, 578] on input "Amount *" at bounding box center [467, 574] width 405 height 30
type input "10.99"
click at [1076, 571] on button "Send" at bounding box center [1074, 576] width 71 height 24
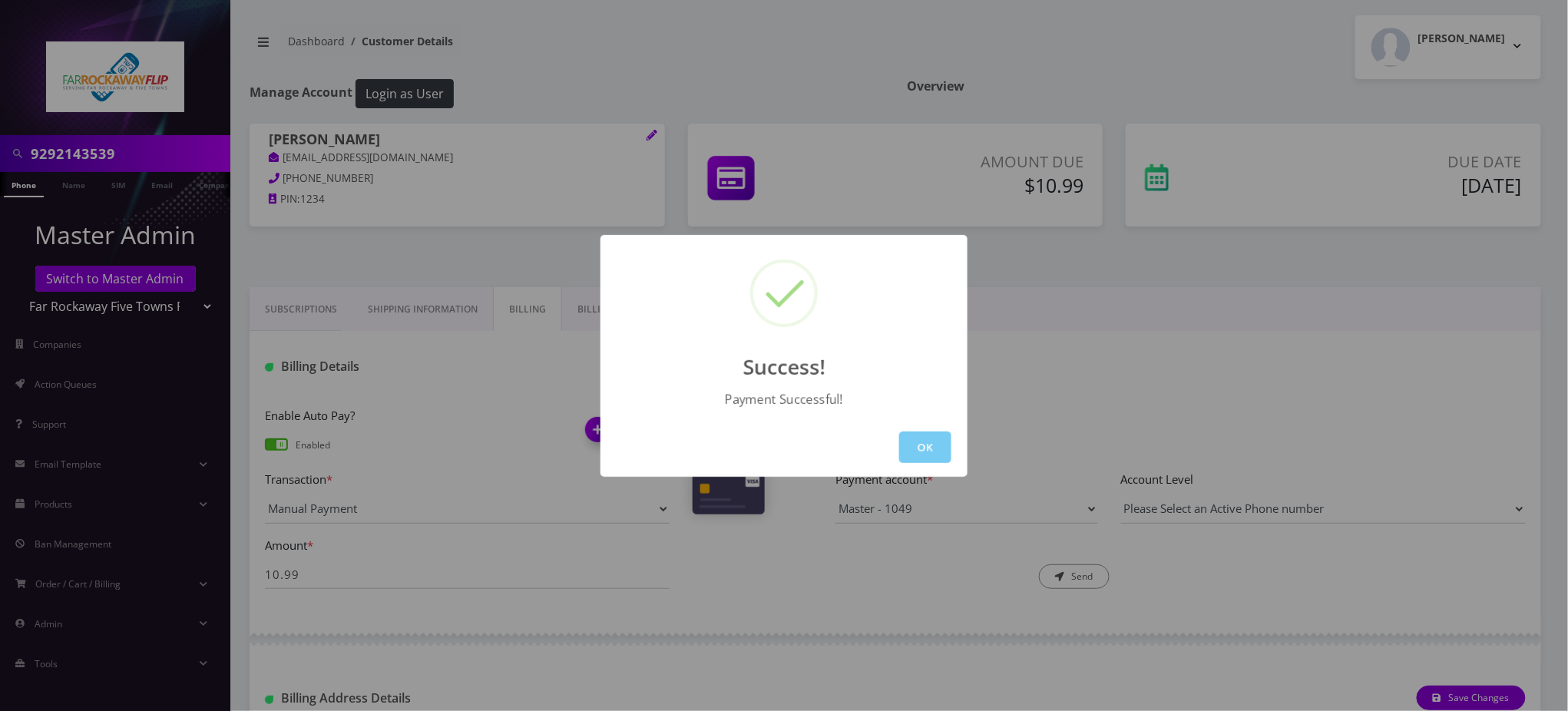
click at [926, 449] on button "OK" at bounding box center [925, 447] width 52 height 31
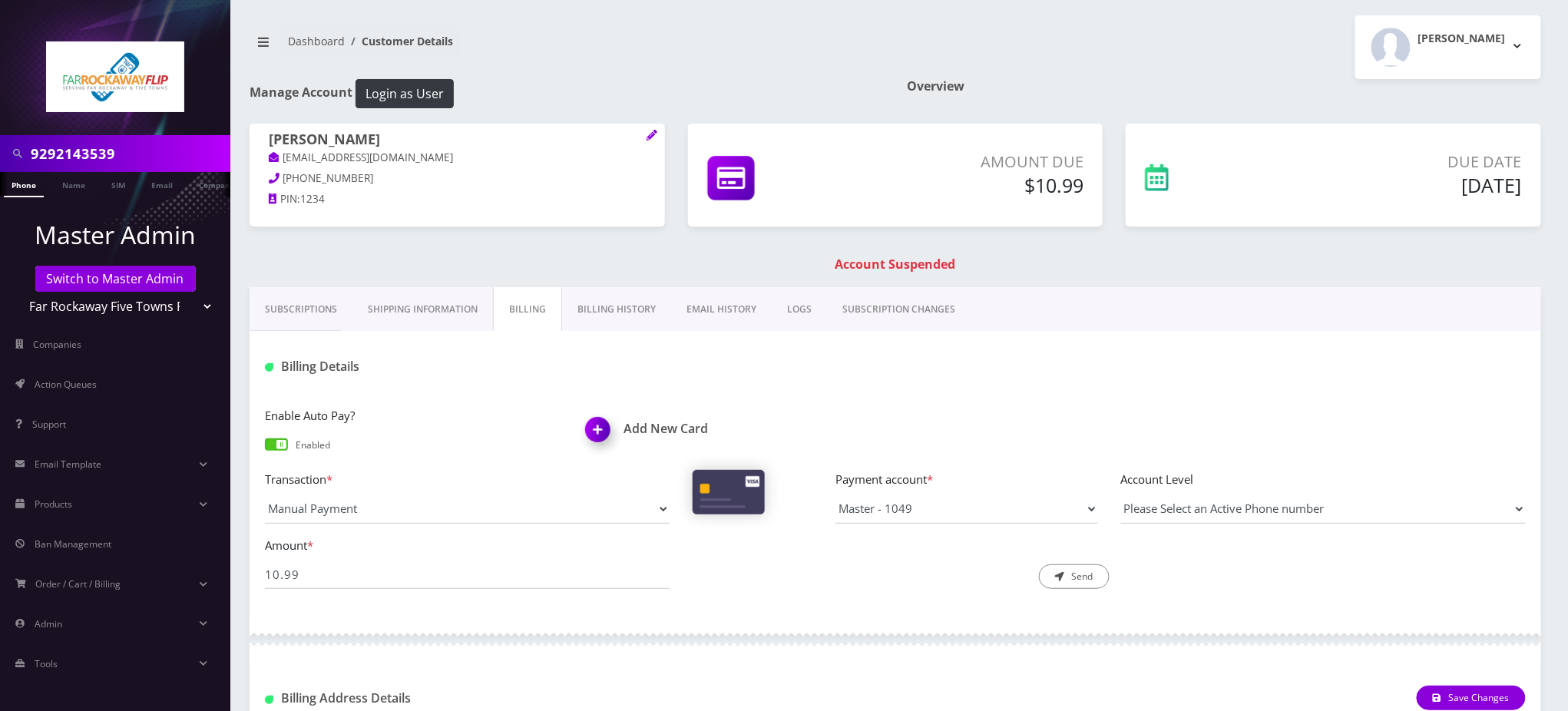
click at [21, 184] on link "Phone" at bounding box center [23, 184] width 40 height 25
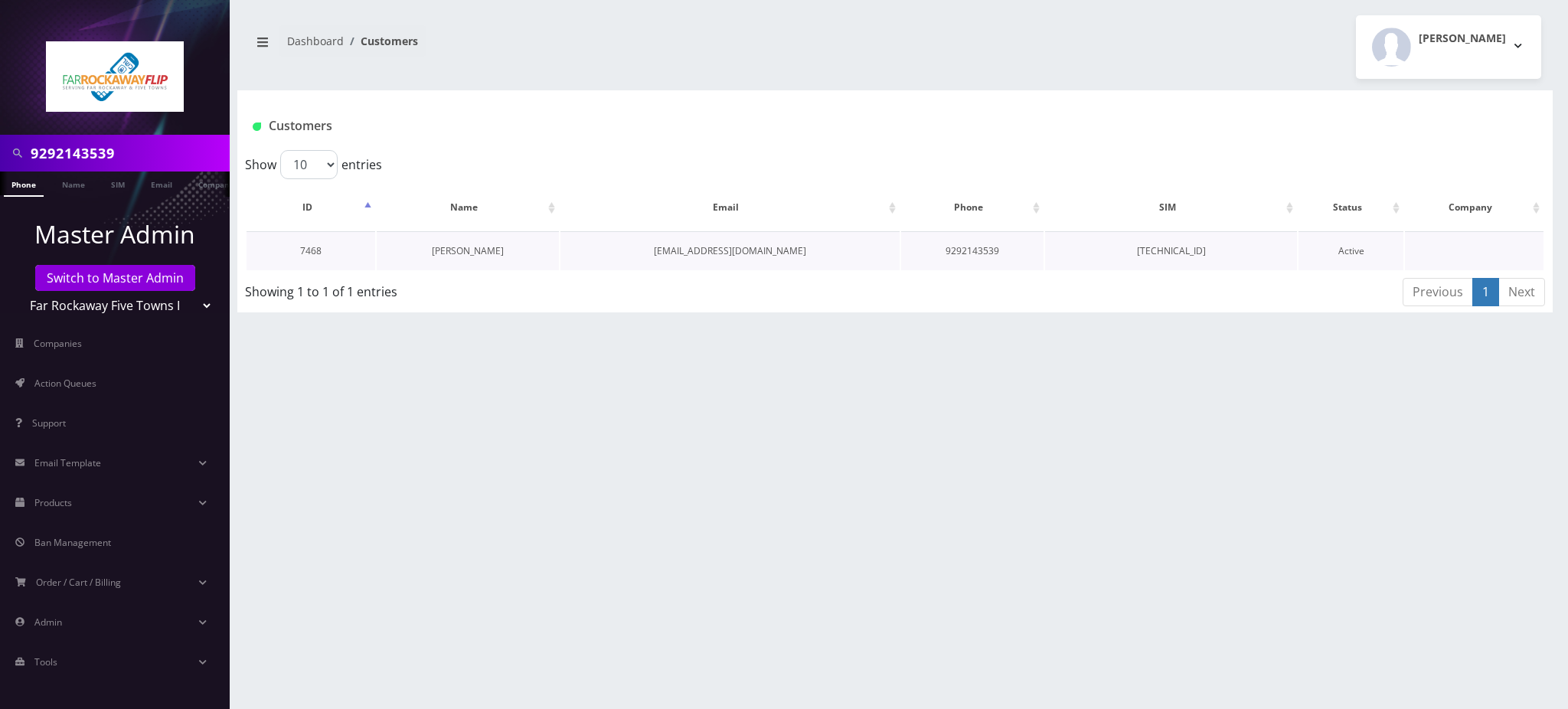
click at [469, 245] on link "[PERSON_NAME]" at bounding box center [468, 251] width 72 height 13
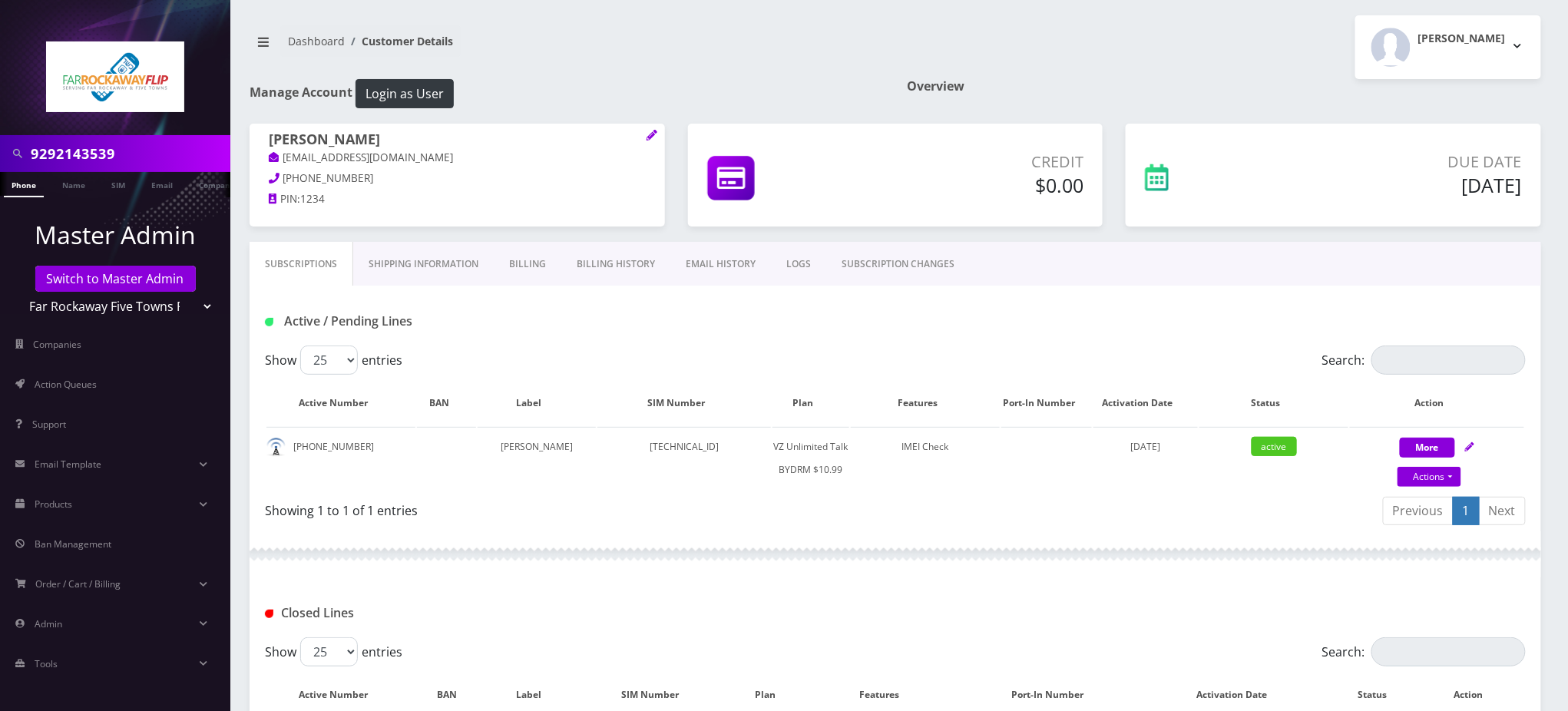
click at [603, 268] on link "Billing History" at bounding box center [616, 264] width 109 height 45
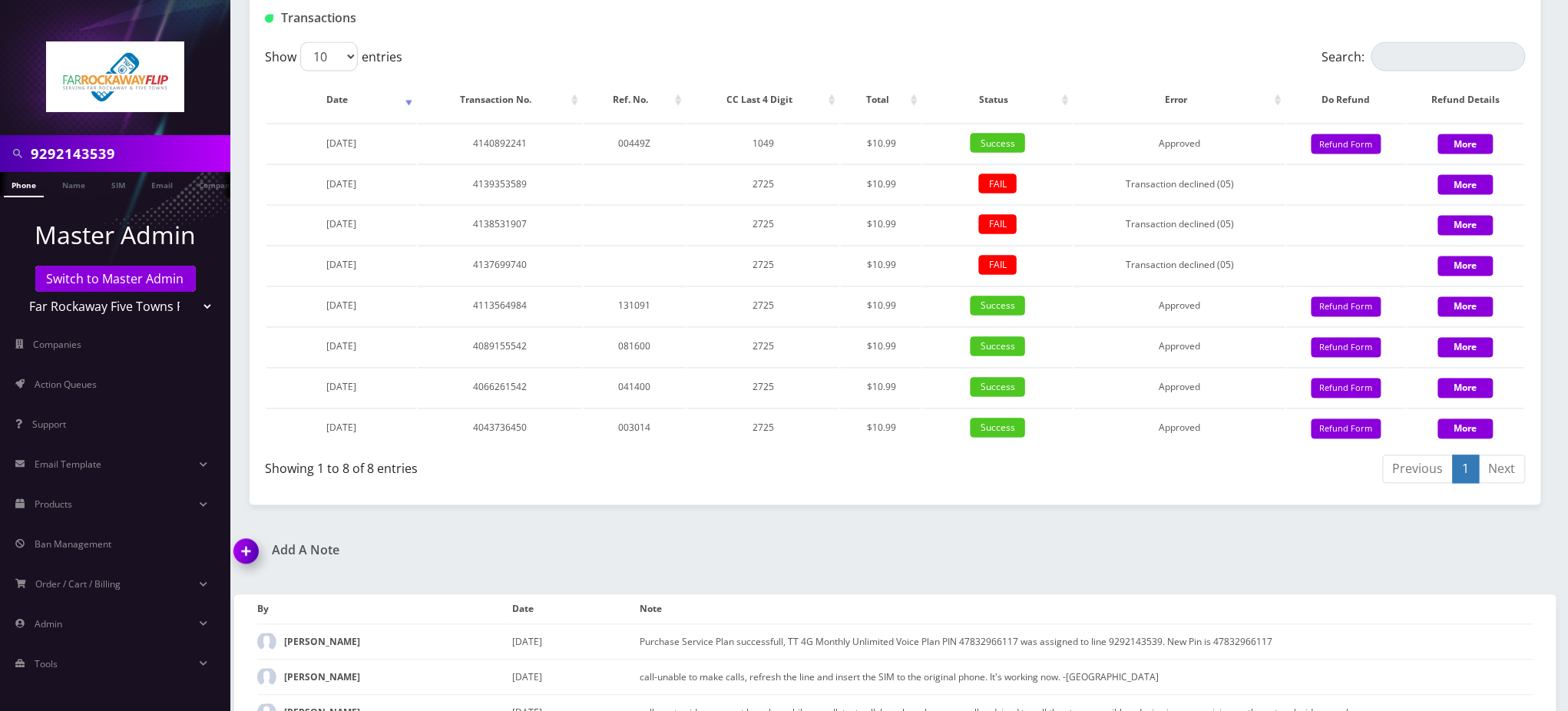
scroll to position [972, 0]
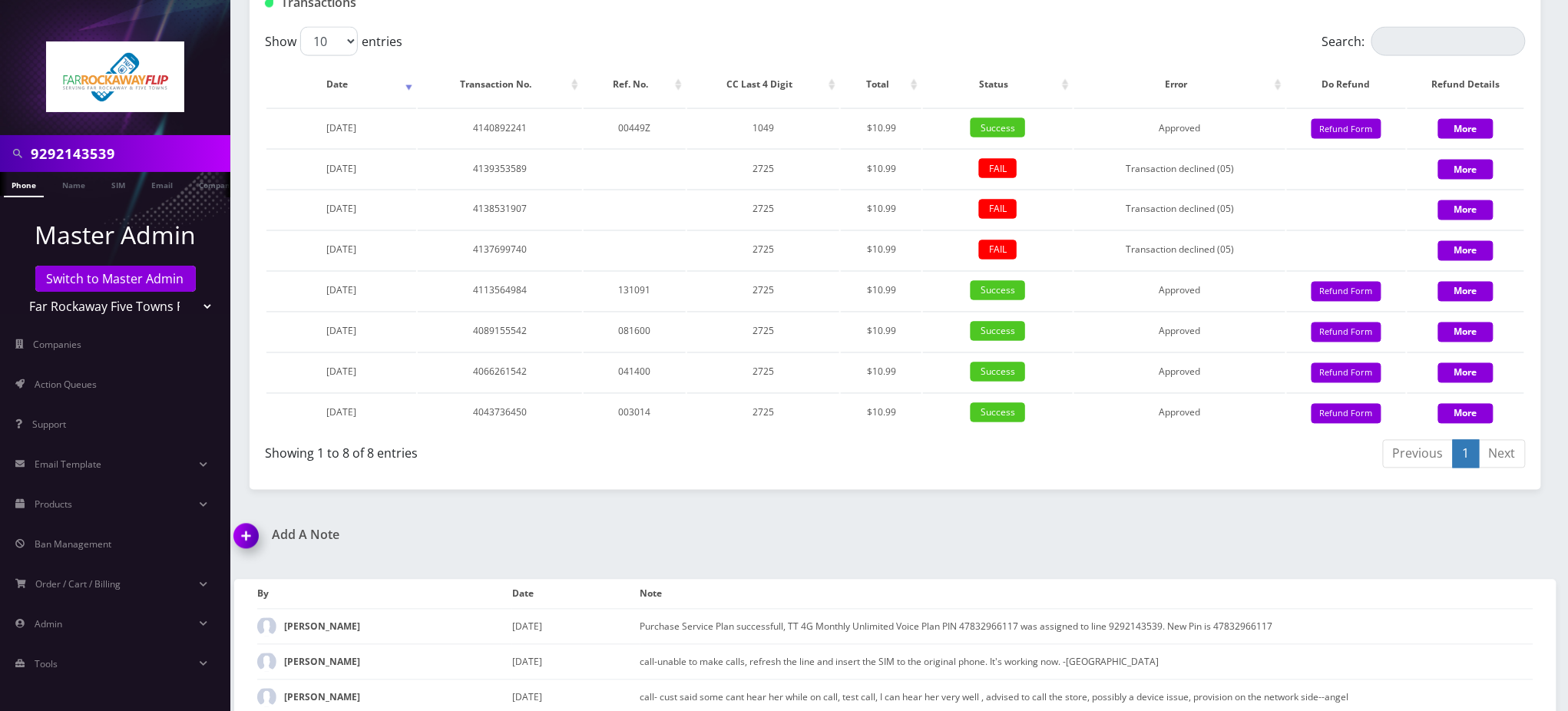
click at [810, 41] on div "Show 10 25 50 100 entries" at bounding box center [738, 41] width 947 height 30
